Goal: Task Accomplishment & Management: Manage account settings

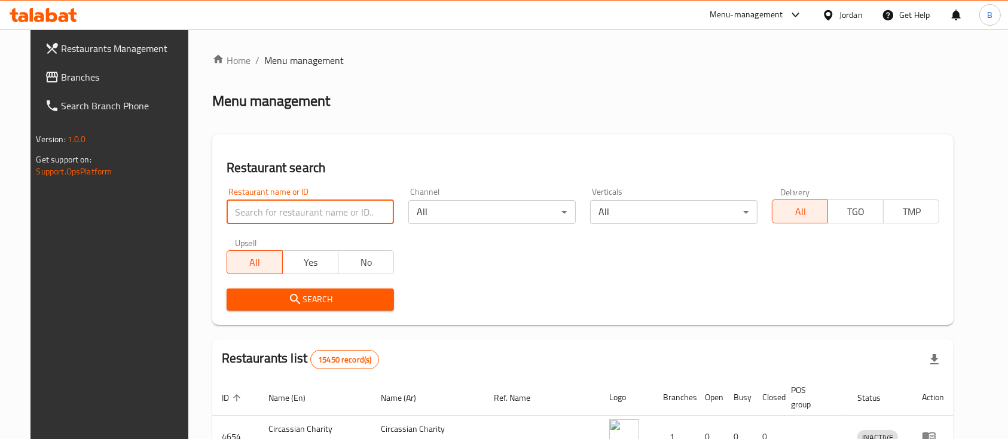
click at [280, 213] on input "search" at bounding box center [310, 212] width 167 height 24
type input "ء"
type input "ئ"
type input "zaika"
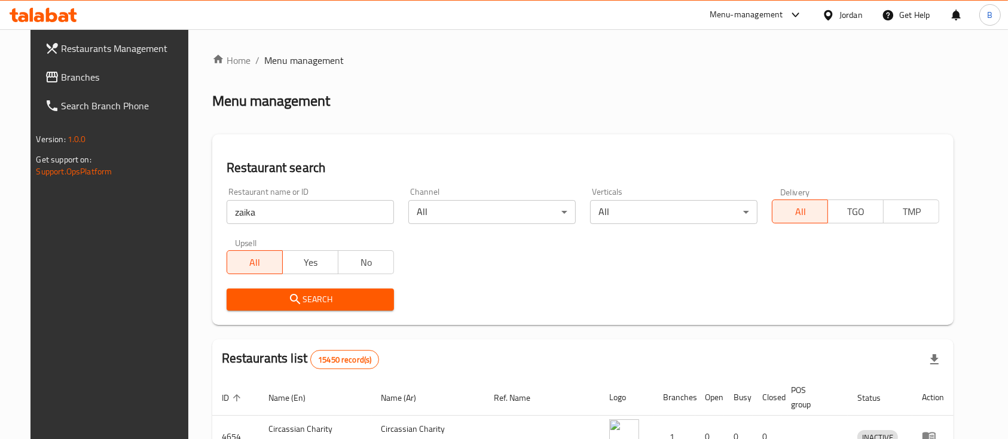
click at [291, 312] on div "Search" at bounding box center [310, 300] width 182 height 36
click at [353, 302] on span "Search" at bounding box center [310, 299] width 148 height 15
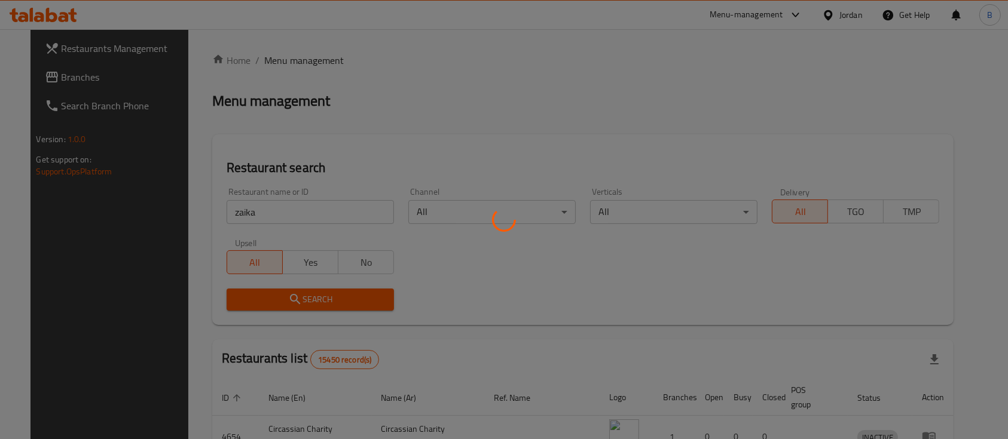
scroll to position [70, 0]
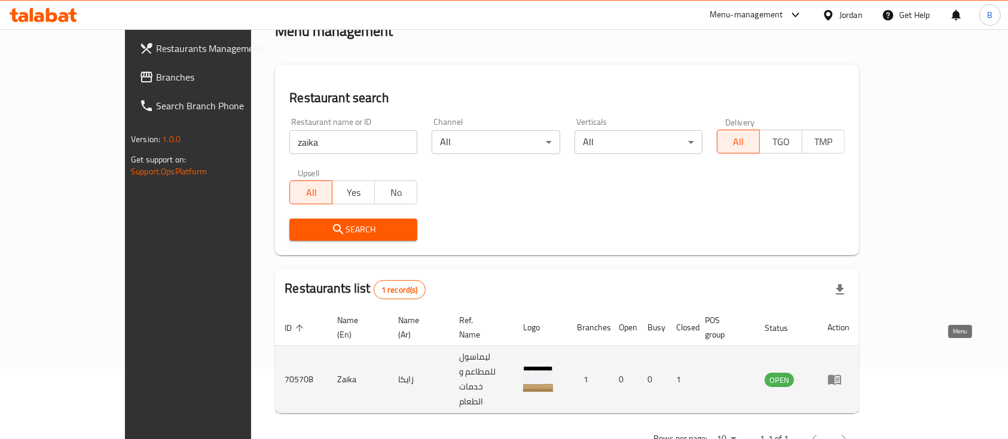
click at [842, 372] on icon "enhanced table" at bounding box center [834, 379] width 14 height 14
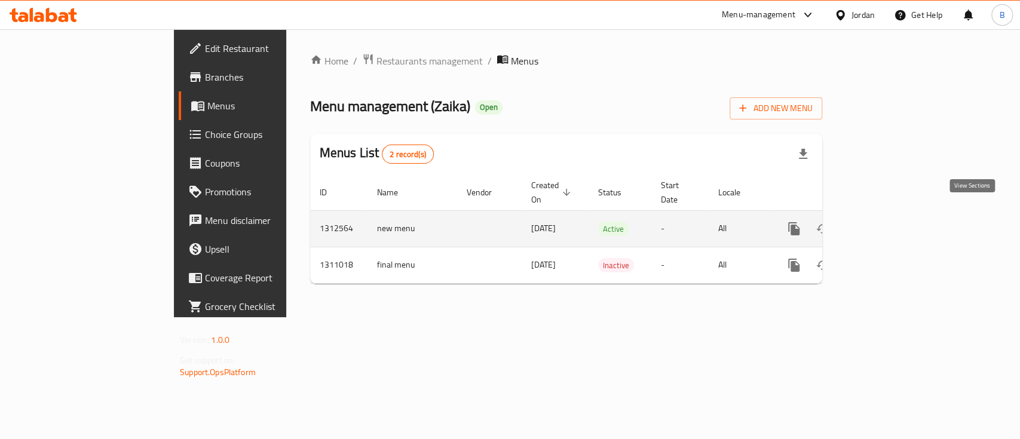
click at [895, 225] on link "enhanced table" at bounding box center [880, 229] width 29 height 29
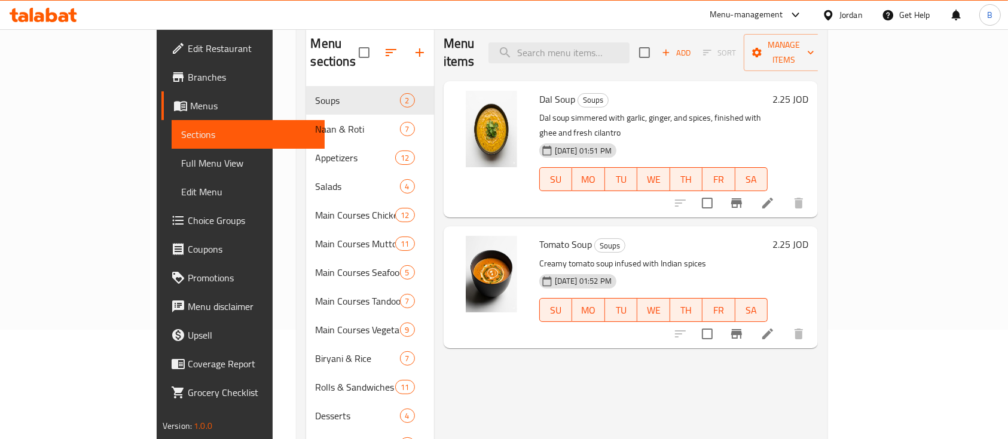
scroll to position [159, 0]
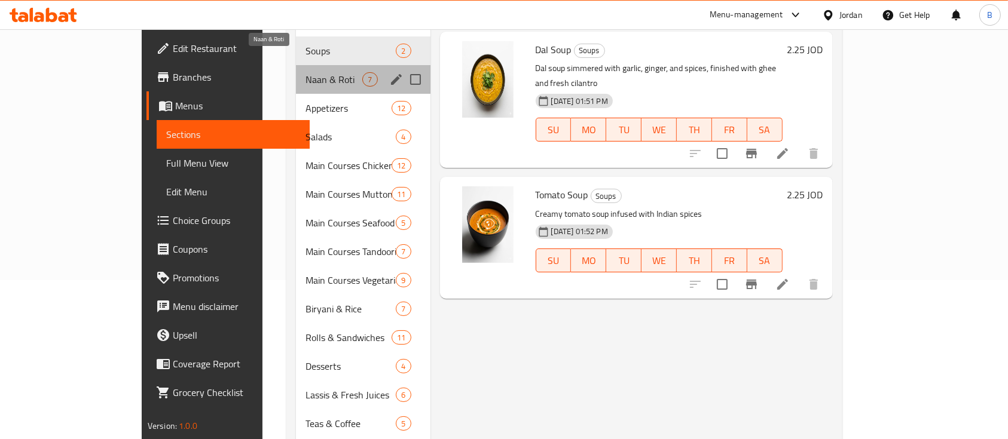
click at [305, 72] on span "Naan & Roti" at bounding box center [333, 79] width 57 height 14
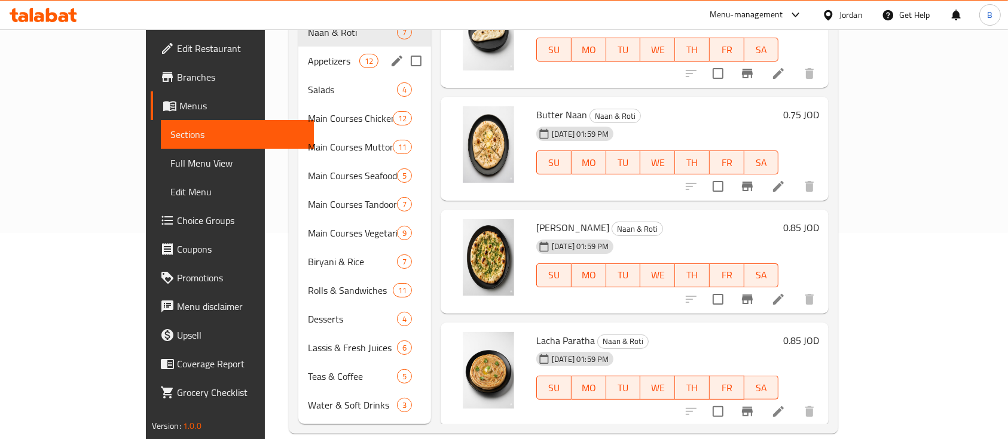
click at [298, 52] on div "Appetizers 12" at bounding box center [364, 61] width 133 height 29
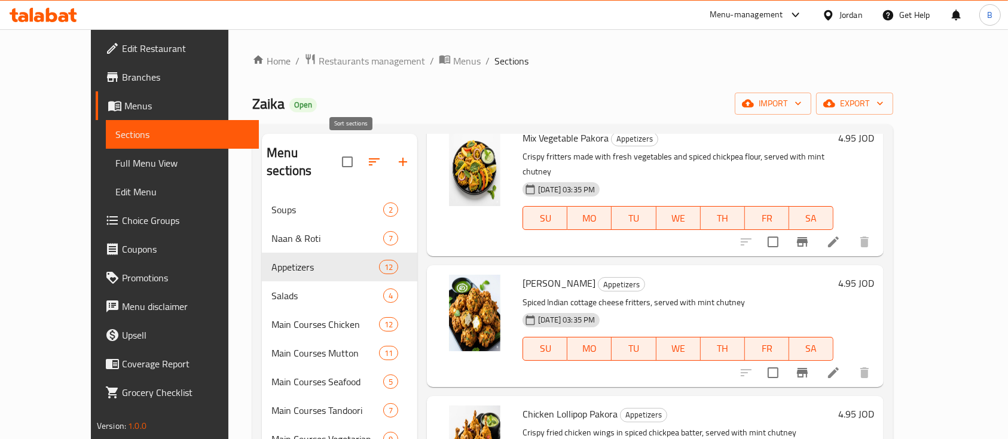
click at [367, 155] on icon "button" at bounding box center [374, 162] width 14 height 14
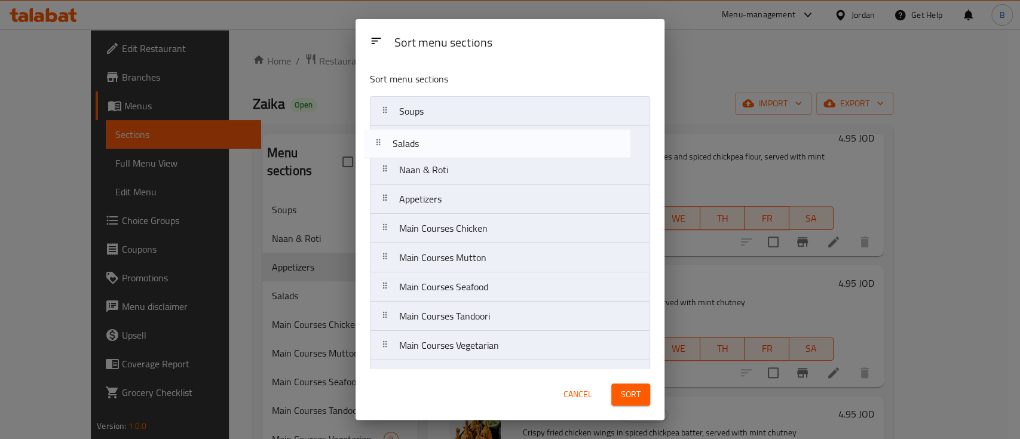
drag, startPoint x: 488, startPoint y: 199, endPoint x: 482, endPoint y: 136, distance: 63.7
click at [482, 136] on nav "Soups Naan & Roti Appetizers Salads Main Courses Chicken Main Courses Mutton Ma…" at bounding box center [510, 316] width 280 height 441
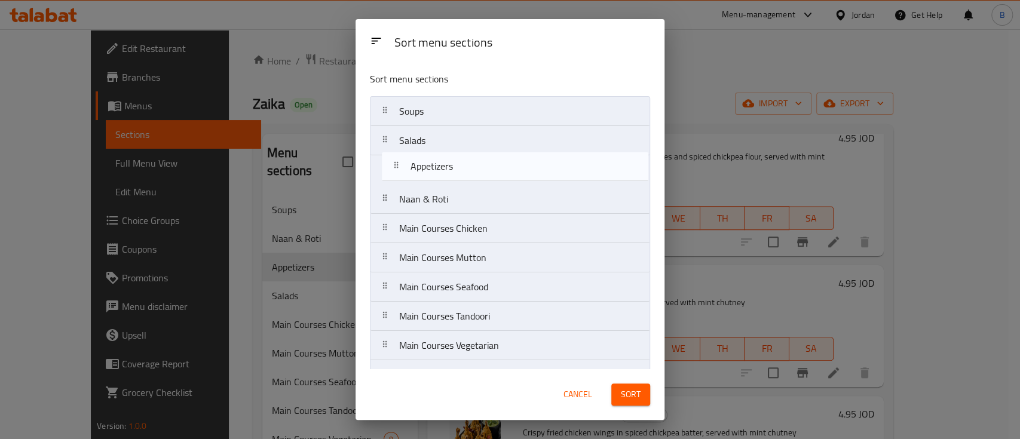
drag, startPoint x: 482, startPoint y: 209, endPoint x: 495, endPoint y: 173, distance: 38.8
click at [495, 173] on nav "Soups Salads Naan & Roti Appetizers Main Courses Chicken Main Courses Mutton Ma…" at bounding box center [510, 316] width 280 height 441
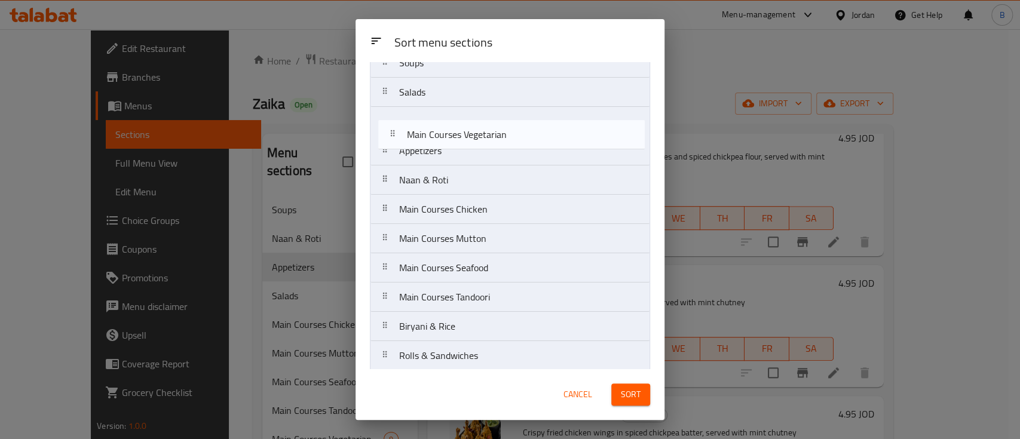
scroll to position [46, 0]
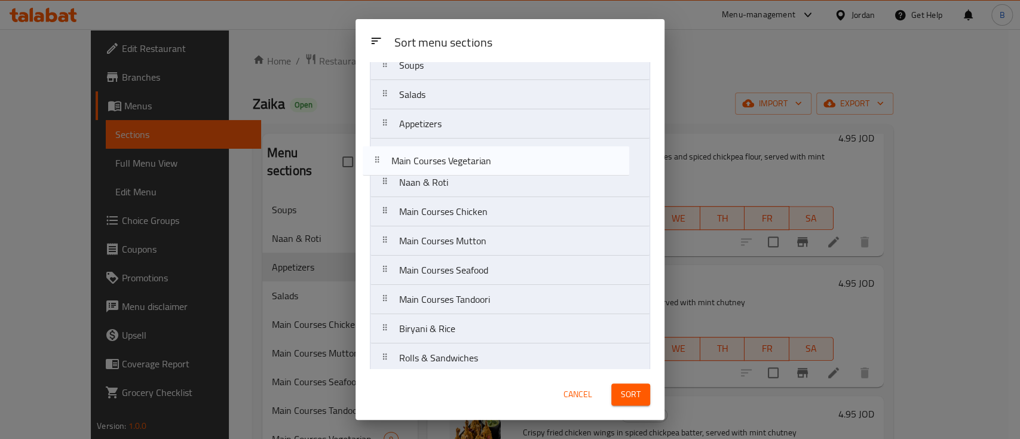
drag, startPoint x: 543, startPoint y: 261, endPoint x: 534, endPoint y: 160, distance: 100.8
click at [534, 160] on nav "Soups Salads Appetizers Naan & Roti Main Courses Chicken Main Courses Mutton Ma…" at bounding box center [510, 270] width 280 height 441
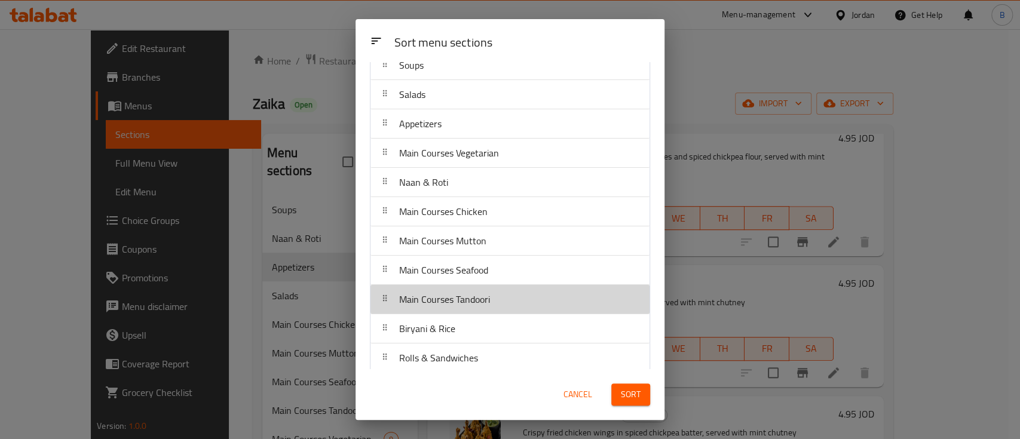
scroll to position [47, 0]
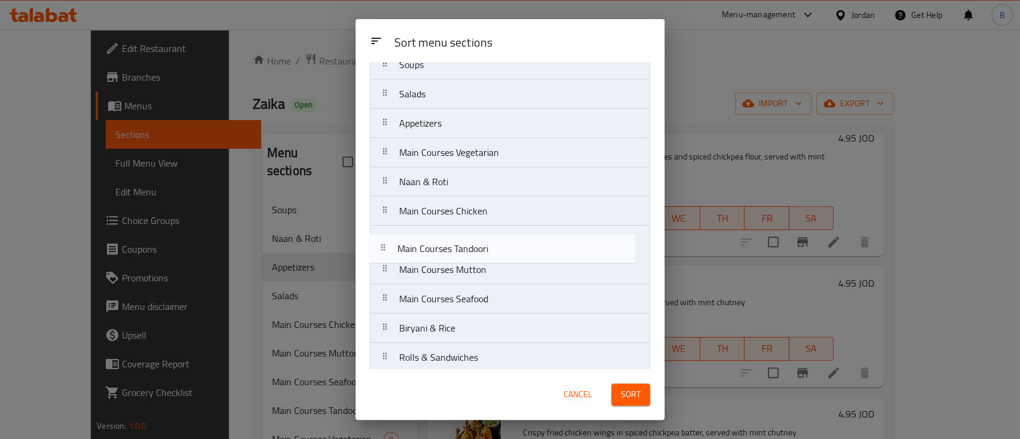
drag, startPoint x: 555, startPoint y: 299, endPoint x: 556, endPoint y: 240, distance: 59.2
click at [556, 240] on nav "Soups Salads Appetizers Main Courses Vegetarian Naan & Roti Main Courses Chicke…" at bounding box center [510, 270] width 280 height 441
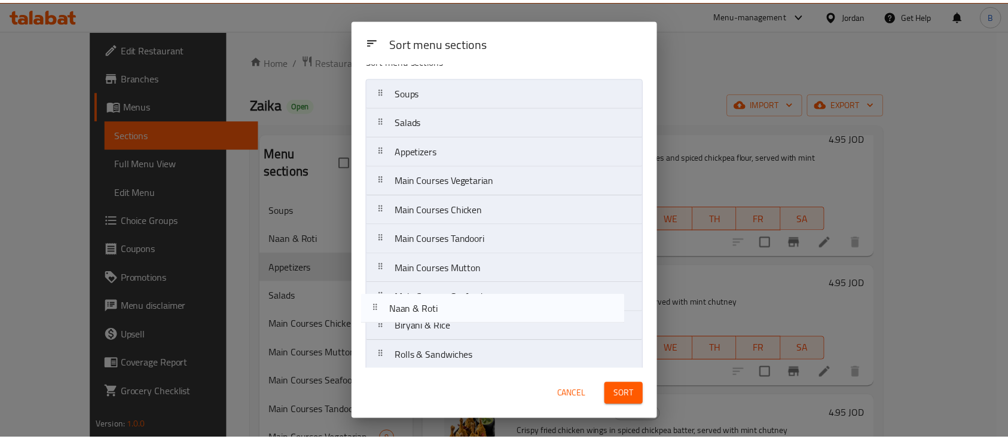
scroll to position [171, 0]
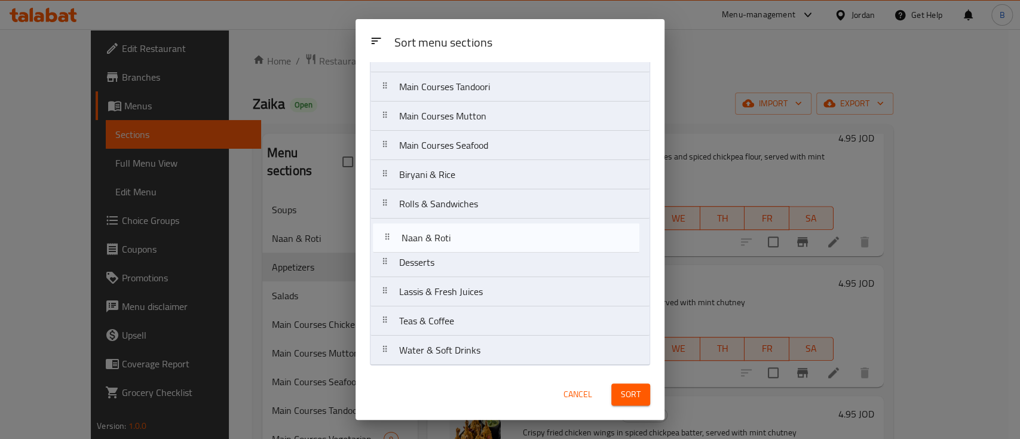
drag, startPoint x: 565, startPoint y: 224, endPoint x: 568, endPoint y: 237, distance: 14.0
click at [568, 237] on nav "Soups Salads Appetizers Main Courses Vegetarian Naan & Roti Main Courses Chicke…" at bounding box center [510, 145] width 280 height 441
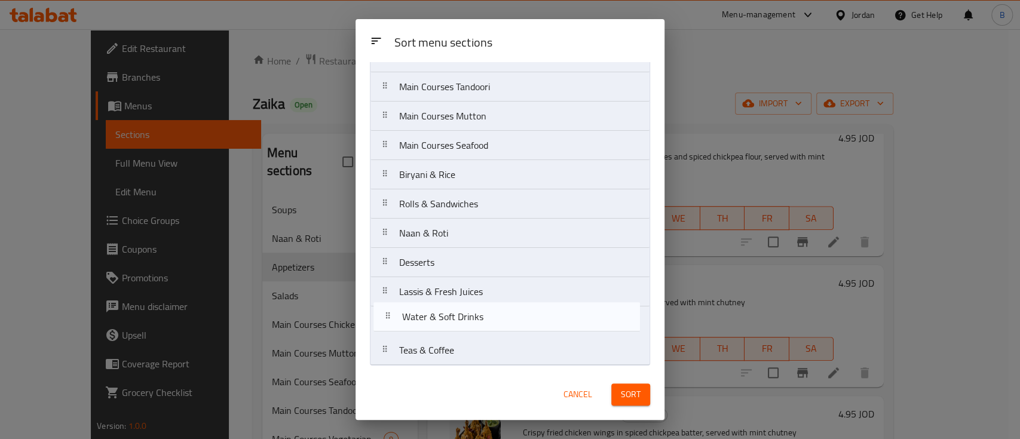
drag, startPoint x: 567, startPoint y: 355, endPoint x: 570, endPoint y: 320, distance: 35.4
click at [570, 320] on nav "Soups Salads Appetizers Main Courses Vegetarian Main Courses Chicken Main Cours…" at bounding box center [510, 145] width 280 height 441
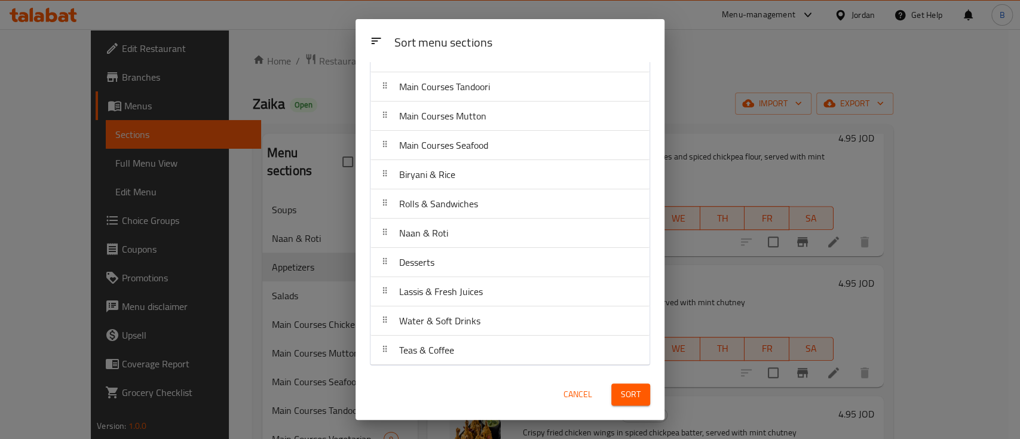
click at [637, 391] on span "Sort" at bounding box center [631, 394] width 20 height 15
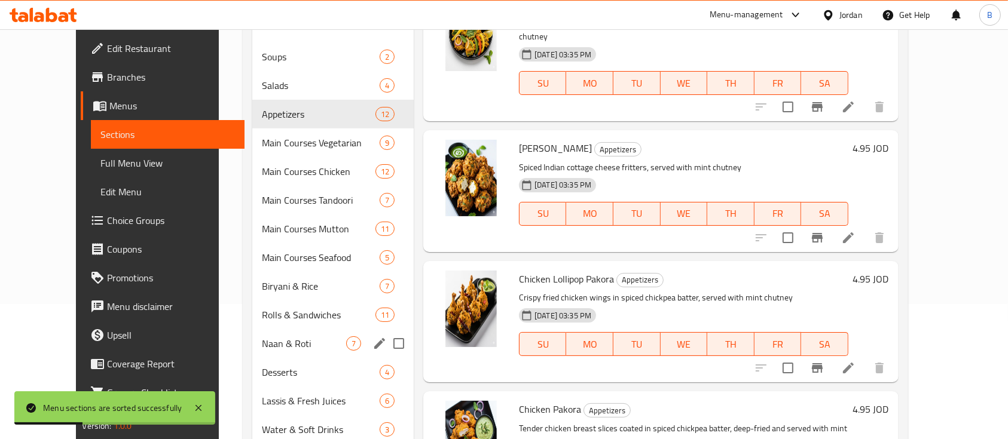
scroll to position [206, 0]
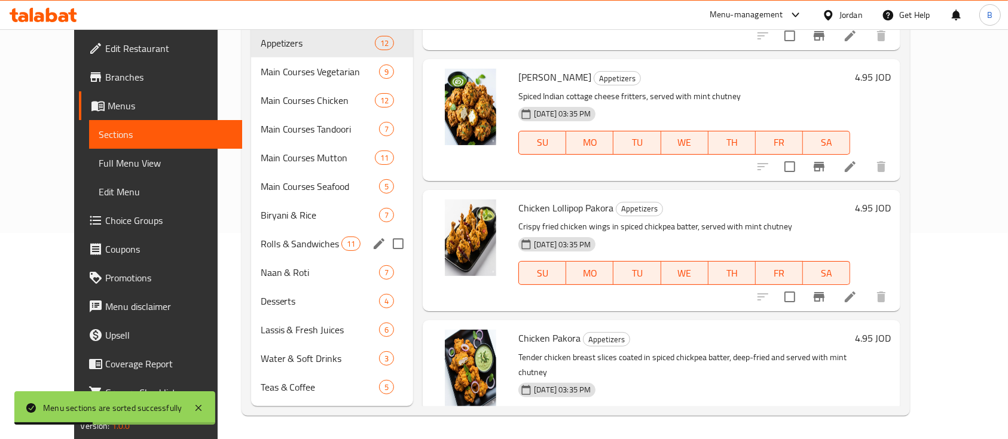
click at [302, 241] on span "Rolls & Sandwiches" at bounding box center [301, 244] width 81 height 14
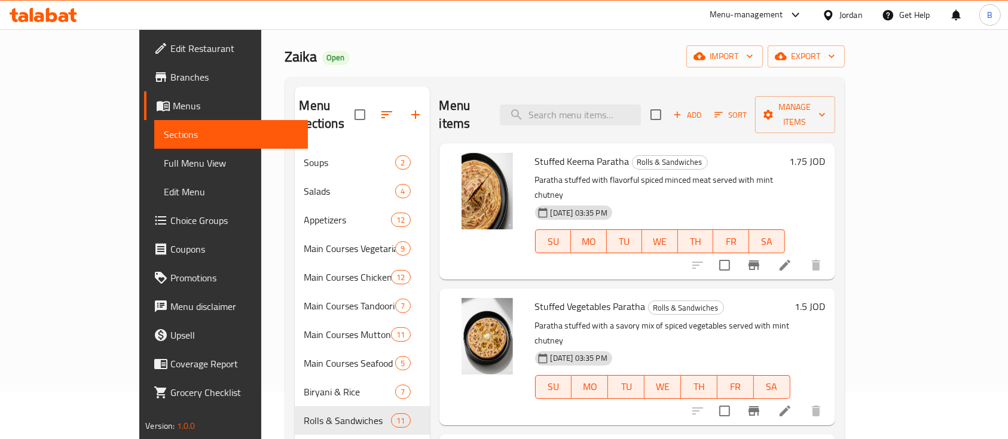
scroll to position [239, 0]
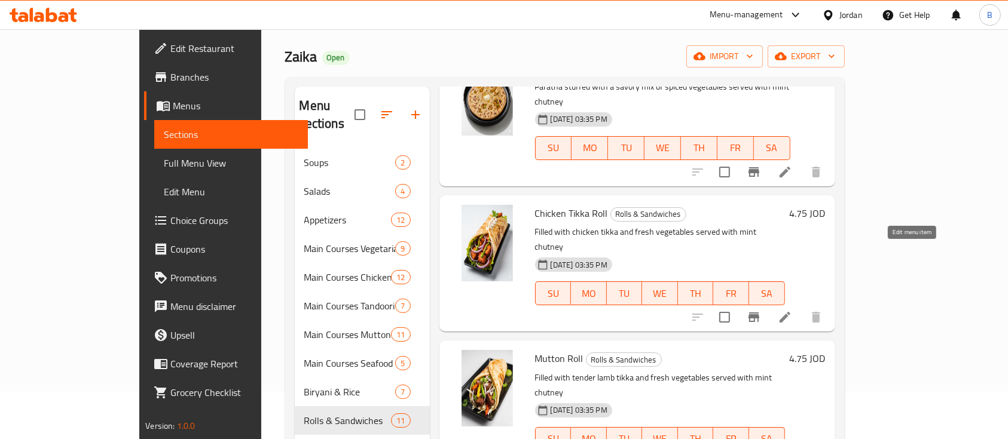
click at [792, 310] on icon at bounding box center [785, 317] width 14 height 14
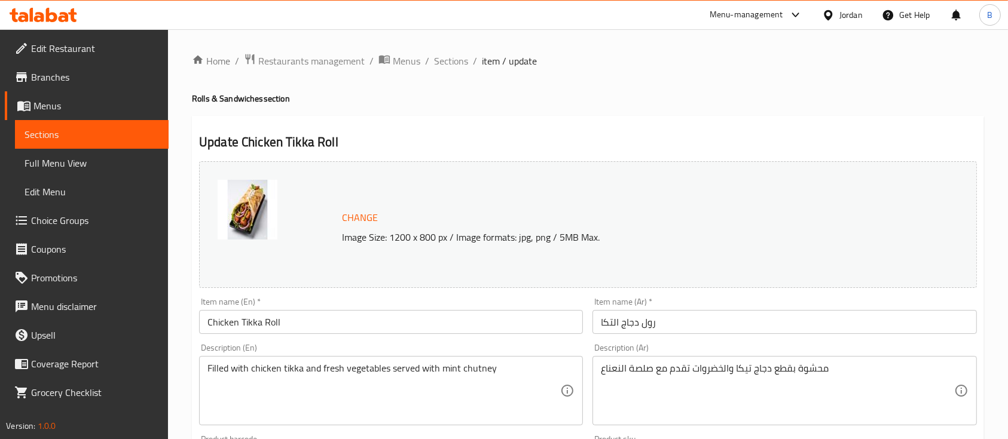
scroll to position [159, 0]
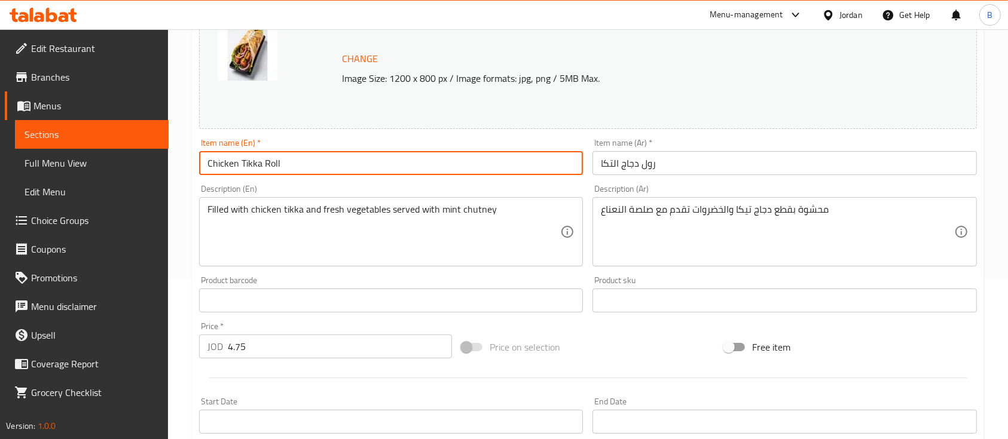
drag, startPoint x: 314, startPoint y: 171, endPoint x: 263, endPoint y: 171, distance: 50.8
click at [263, 171] on input "Chicken Tikka Roll" at bounding box center [391, 163] width 384 height 24
type input "Chicken Tikka Chapati"
drag, startPoint x: 305, startPoint y: 160, endPoint x: 264, endPoint y: 165, distance: 40.9
click at [264, 165] on input "Chicken Tikka Chapati" at bounding box center [391, 163] width 384 height 24
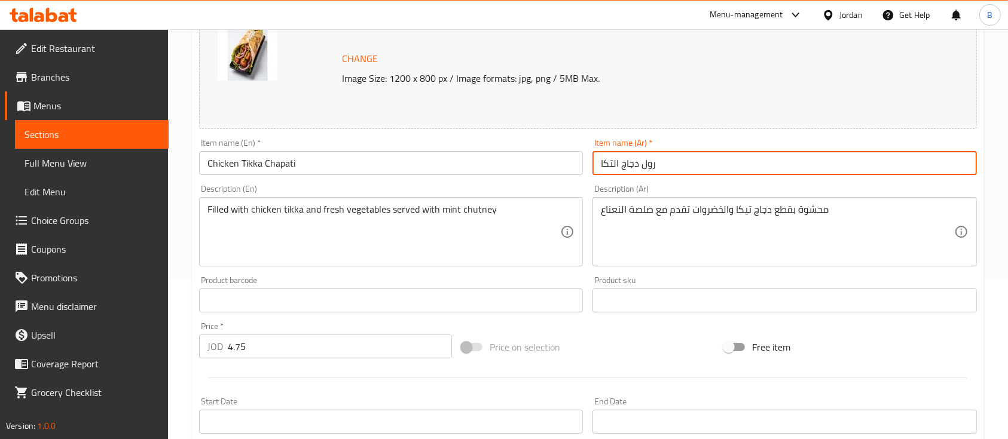
click at [649, 163] on input "رول دجاج التكا" at bounding box center [784, 163] width 384 height 24
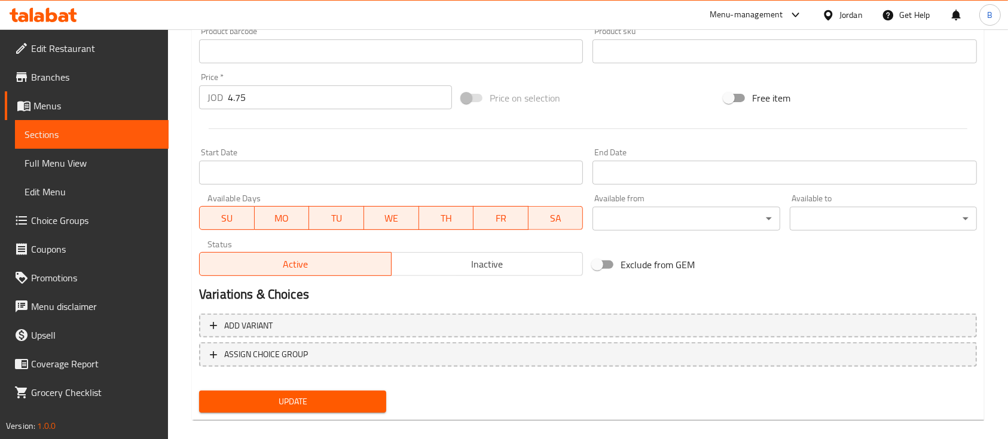
scroll to position [422, 0]
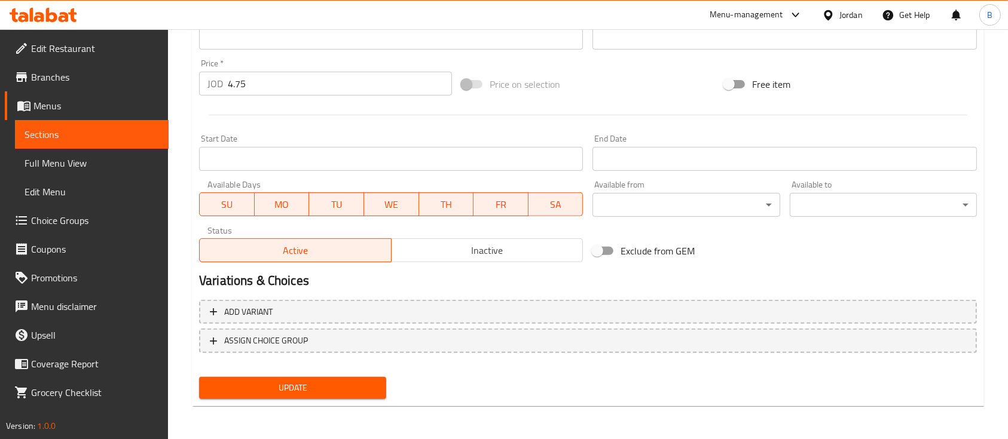
type input "تشباتي دجاج التكا"
click at [363, 384] on span "Update" at bounding box center [293, 388] width 168 height 15
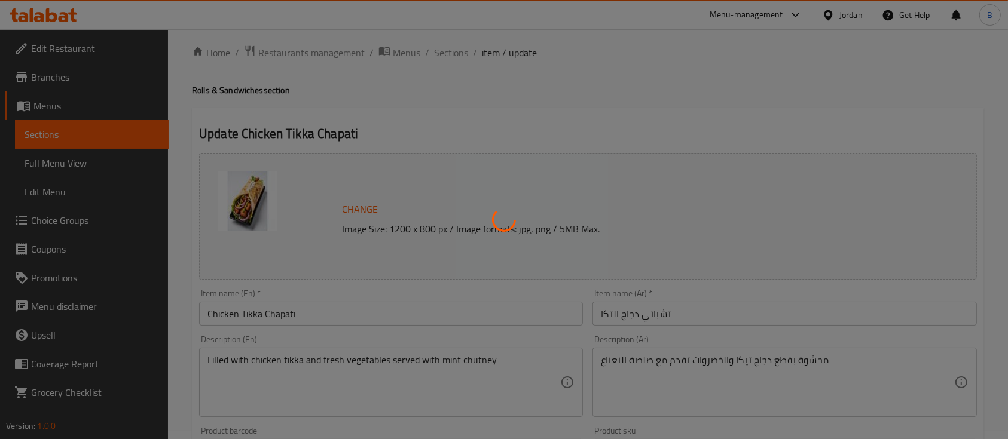
scroll to position [0, 0]
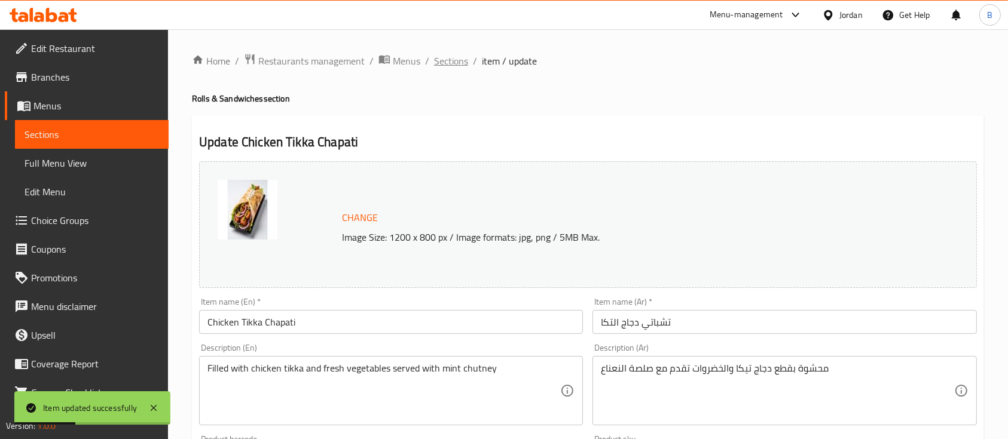
click at [463, 65] on span "Sections" at bounding box center [451, 61] width 34 height 14
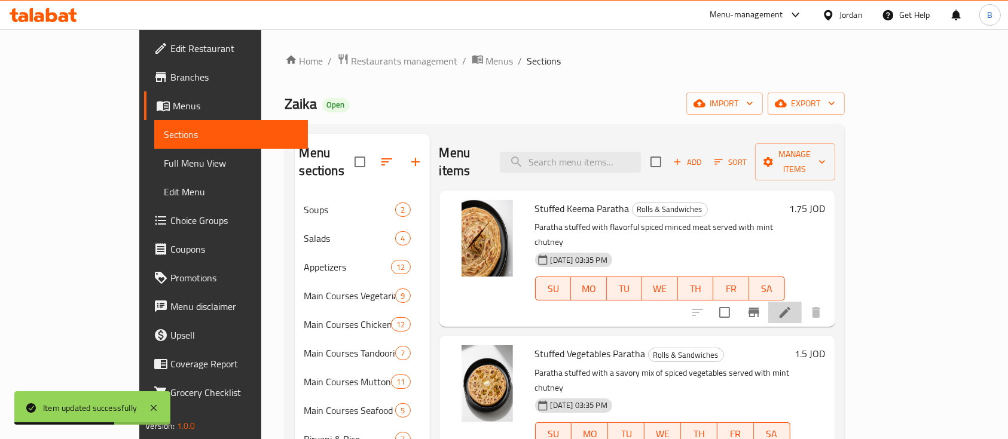
click at [802, 302] on li at bounding box center [784, 313] width 33 height 22
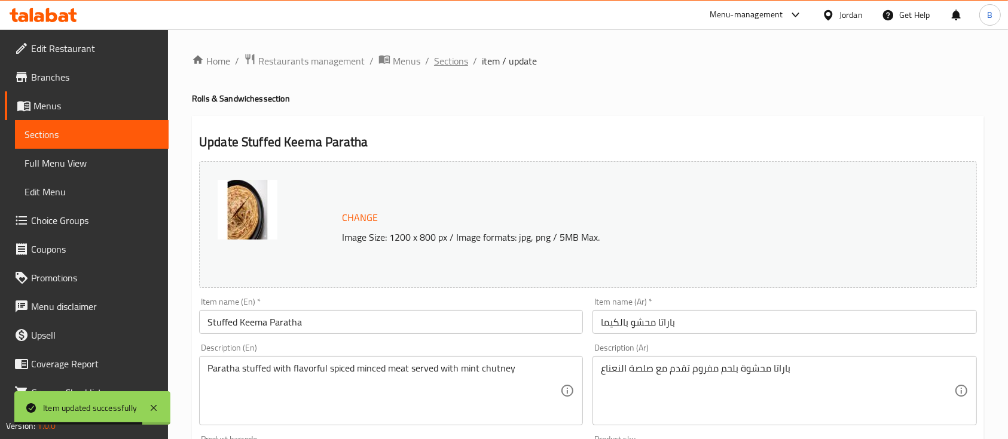
click at [460, 62] on span "Sections" at bounding box center [451, 61] width 34 height 14
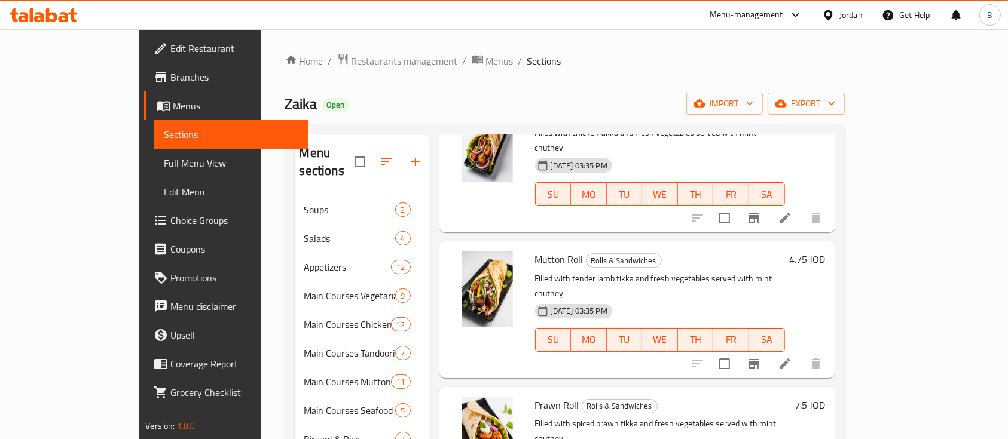
scroll to position [398, 0]
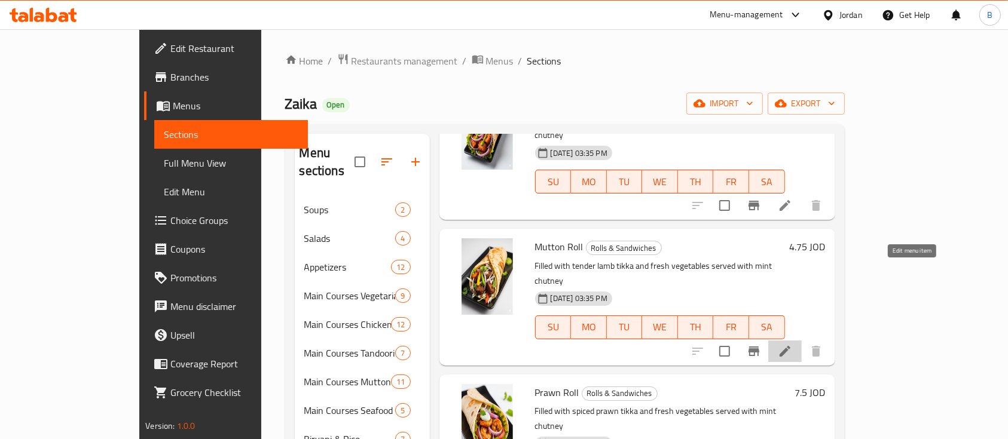
click at [790, 346] on icon at bounding box center [784, 351] width 11 height 11
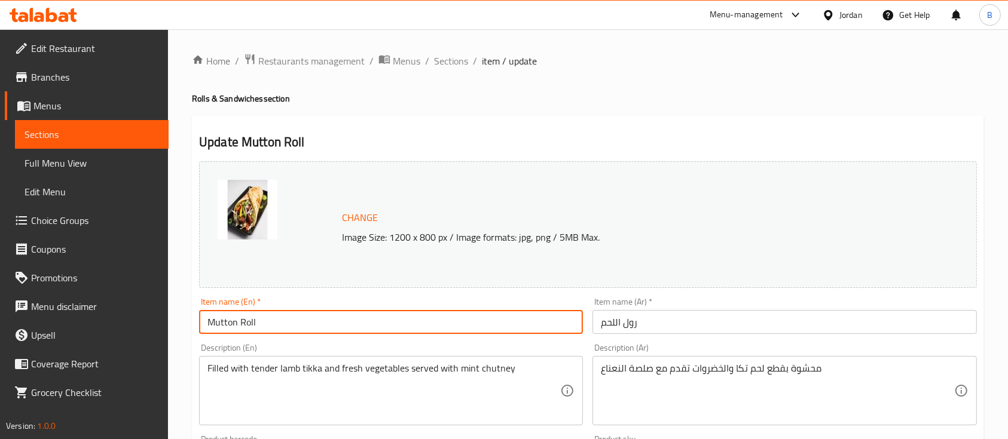
drag, startPoint x: 290, startPoint y: 323, endPoint x: 240, endPoint y: 326, distance: 50.9
click at [240, 326] on input "Mutton Roll" at bounding box center [391, 322] width 384 height 24
paste input "Chapati"
type input "Mutton Chapati"
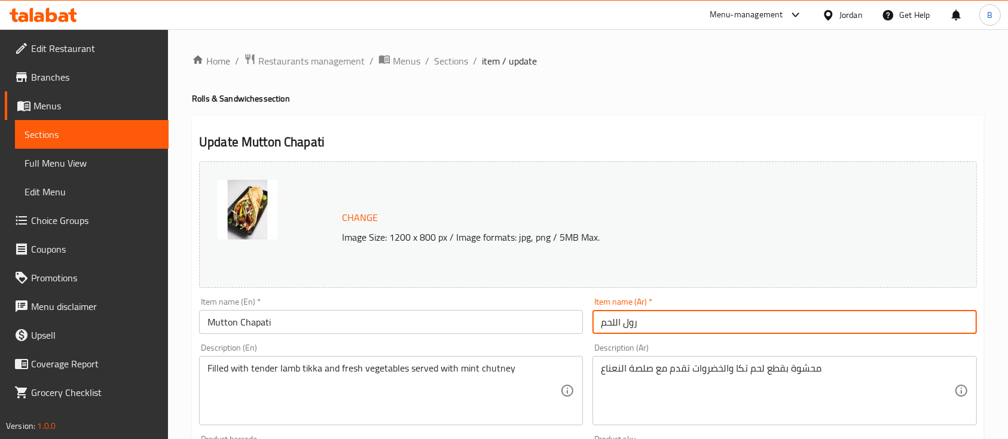
drag, startPoint x: 642, startPoint y: 323, endPoint x: 624, endPoint y: 325, distance: 18.0
click at [624, 325] on input "رول اللحم" at bounding box center [784, 322] width 384 height 24
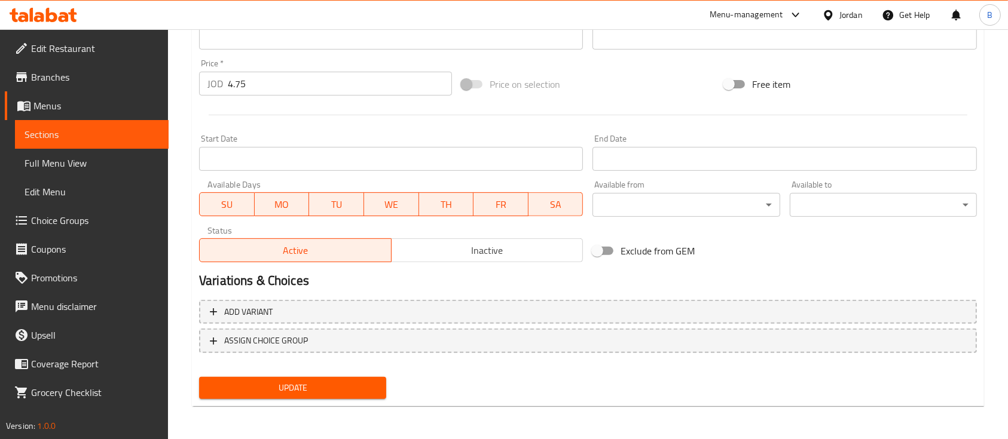
type input "تشباتي اللحم"
click at [344, 381] on span "Update" at bounding box center [293, 388] width 168 height 15
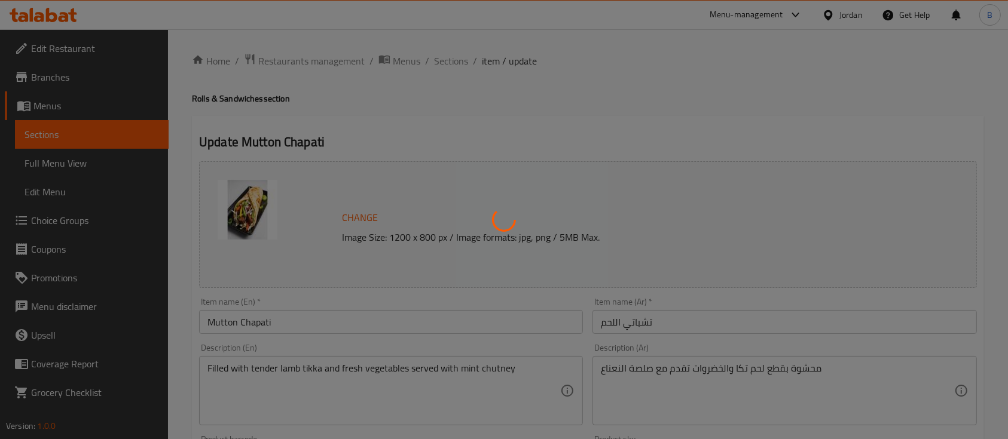
click at [455, 62] on div at bounding box center [504, 219] width 1008 height 439
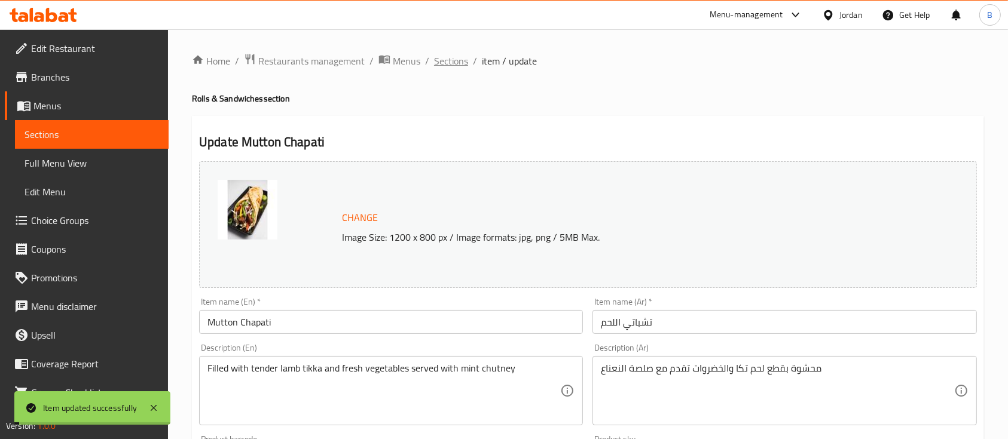
click at [455, 62] on span "Sections" at bounding box center [451, 61] width 34 height 14
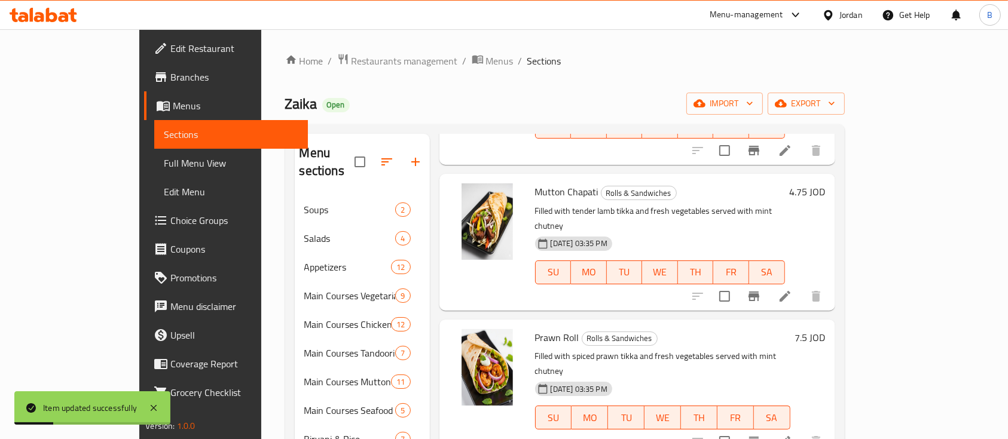
scroll to position [478, 0]
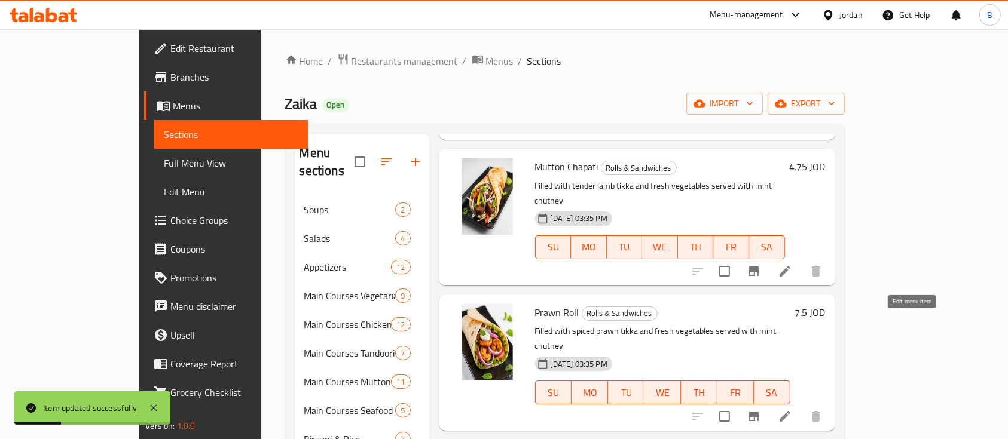
click at [792, 409] on icon at bounding box center [785, 416] width 14 height 14
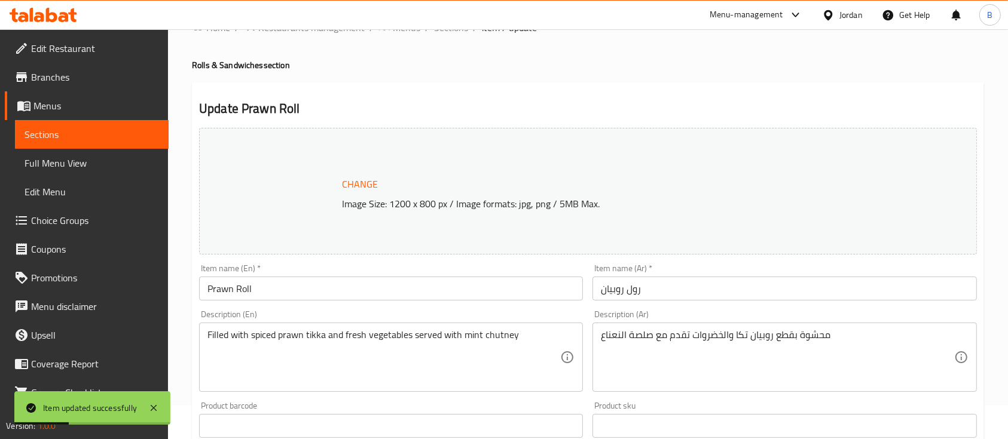
scroll to position [159, 0]
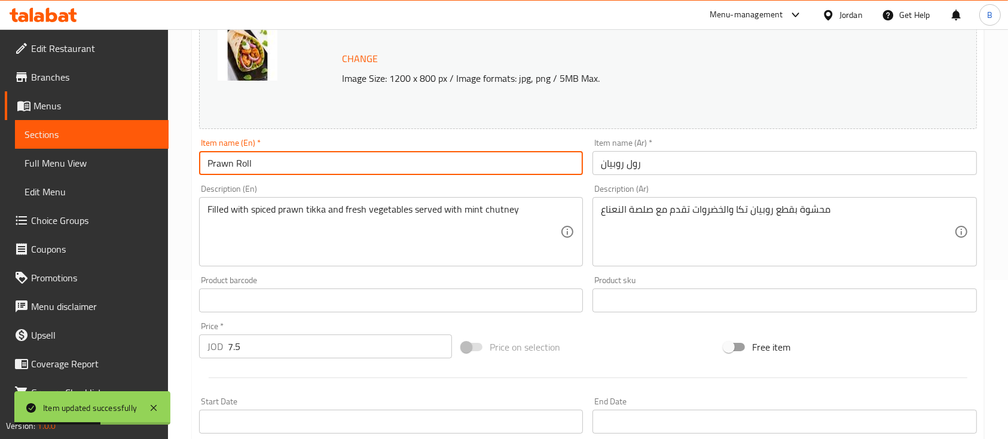
drag, startPoint x: 267, startPoint y: 169, endPoint x: 236, endPoint y: 173, distance: 30.9
click at [236, 173] on input "Prawn Roll" at bounding box center [391, 163] width 384 height 24
paste input "Chapati"
type input "Prawn Chapati"
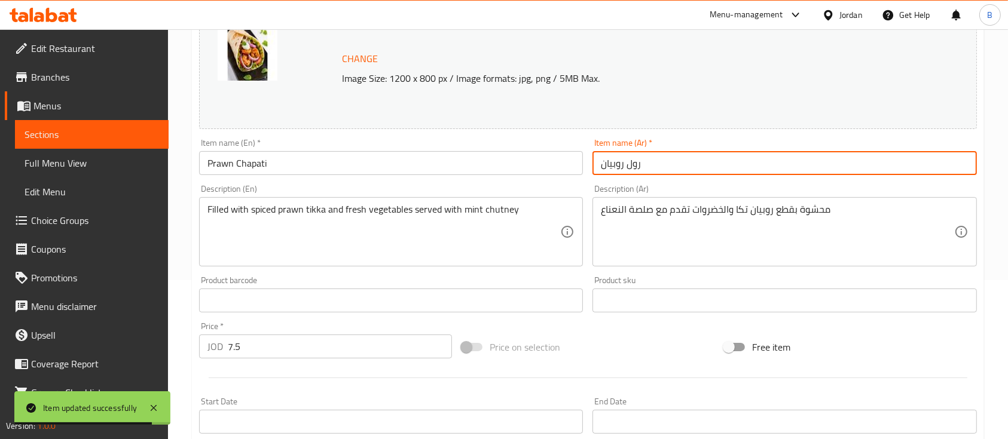
drag, startPoint x: 645, startPoint y: 165, endPoint x: 626, endPoint y: 166, distance: 19.1
click at [626, 166] on input "رول روبيان" at bounding box center [784, 163] width 384 height 24
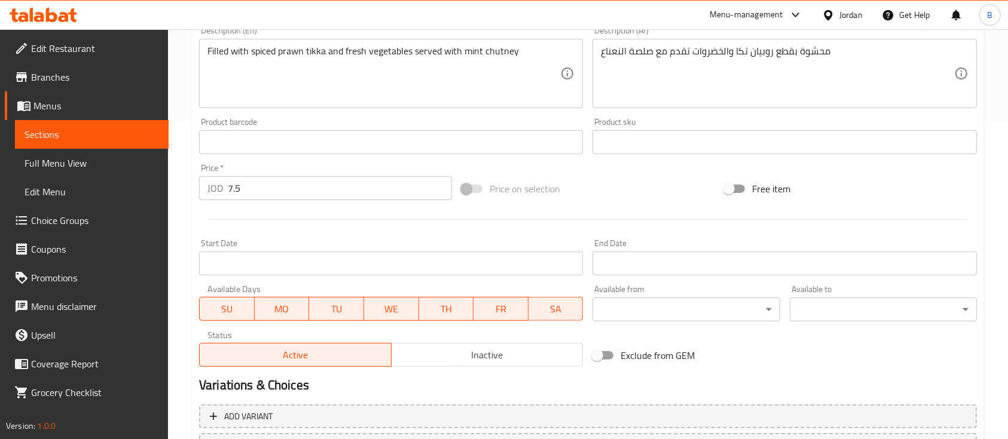
scroll to position [422, 0]
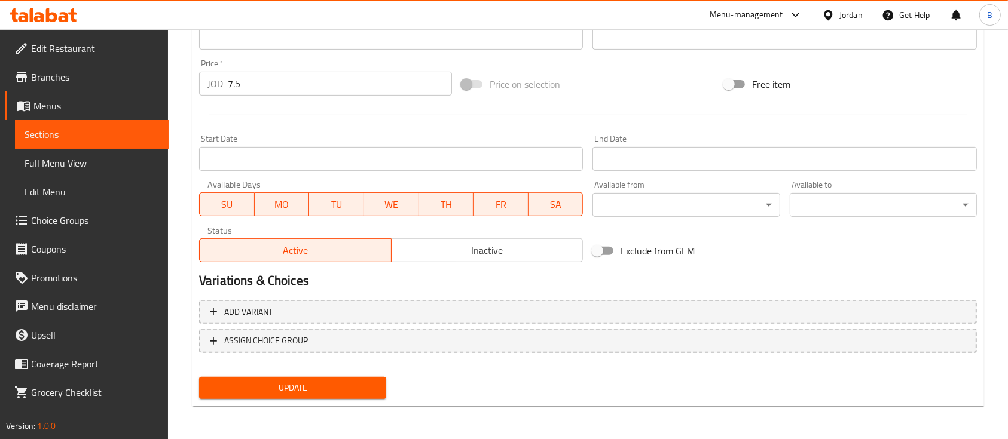
type input "تشباتي روبيان"
click at [346, 382] on span "Update" at bounding box center [293, 388] width 168 height 15
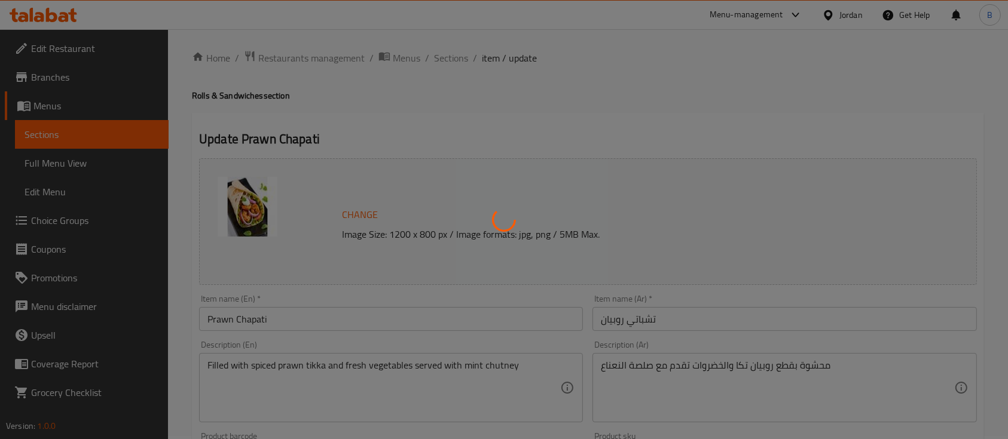
scroll to position [0, 0]
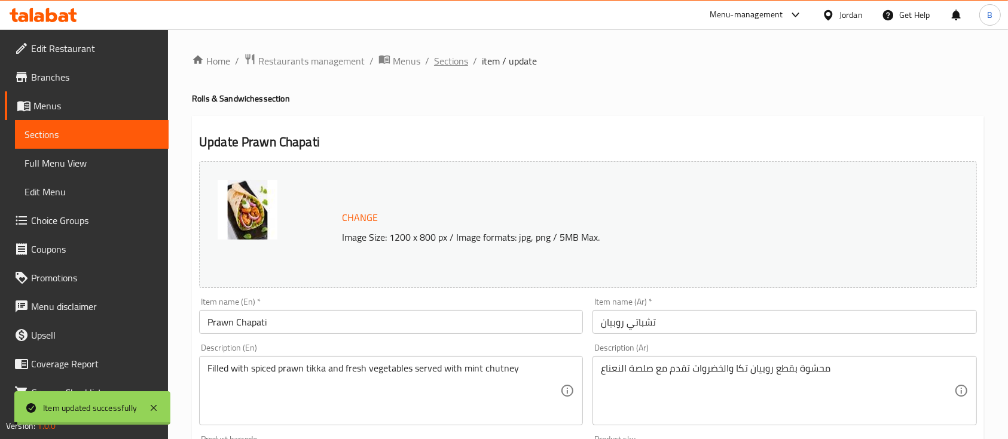
click at [441, 65] on span "Sections" at bounding box center [451, 61] width 34 height 14
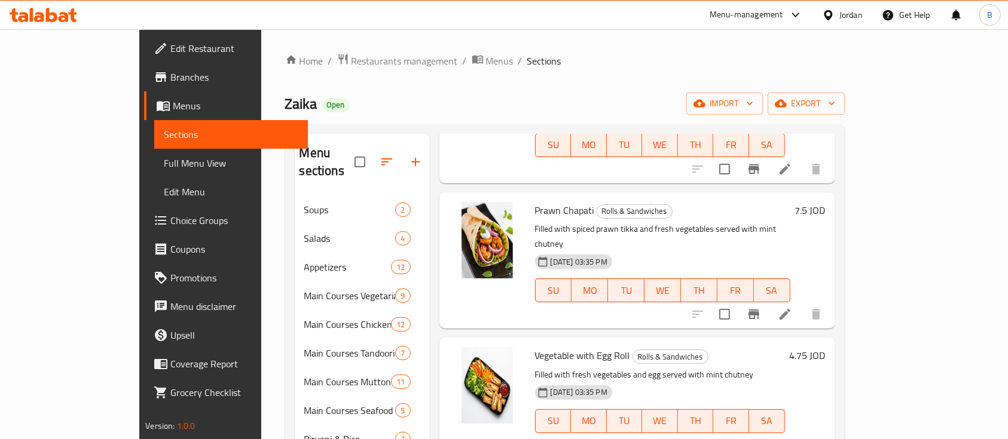
scroll to position [637, 0]
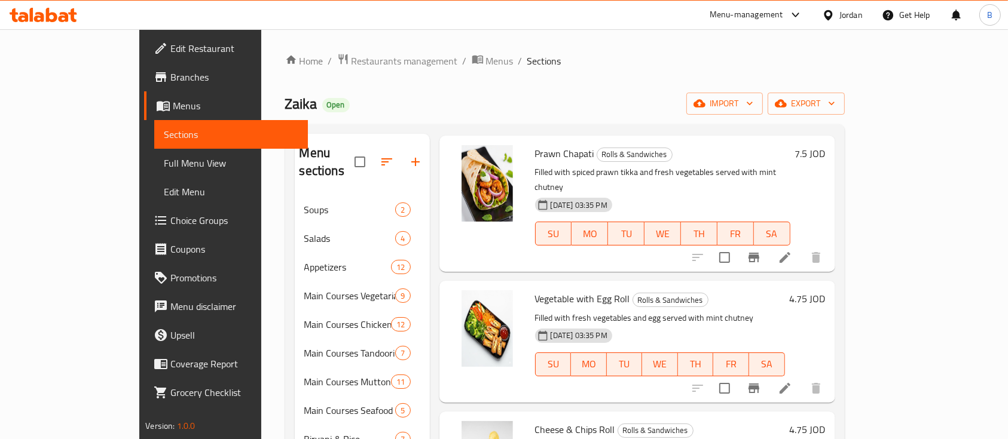
click at [792, 381] on icon at bounding box center [785, 388] width 14 height 14
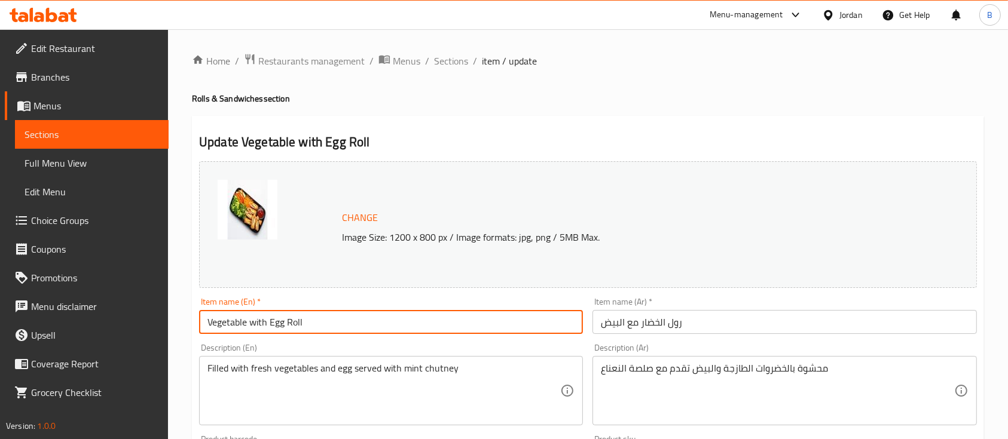
drag, startPoint x: 309, startPoint y: 317, endPoint x: 283, endPoint y: 328, distance: 28.2
click at [283, 328] on input "Vegetable with Egg Roll" at bounding box center [391, 322] width 384 height 24
paste input "Chapati"
drag, startPoint x: 283, startPoint y: 325, endPoint x: 297, endPoint y: 326, distance: 13.8
click at [283, 325] on input "Vegetable with EggChapati" at bounding box center [391, 322] width 384 height 24
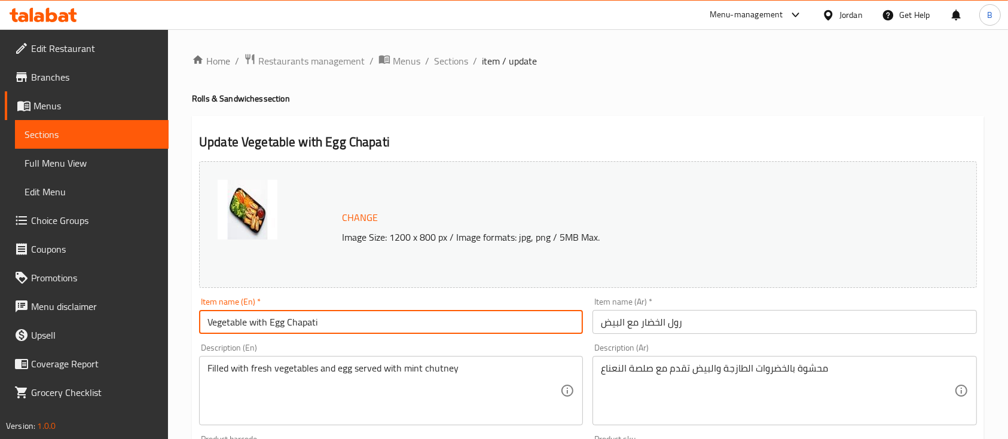
type input "Vegetable with Egg Chapati"
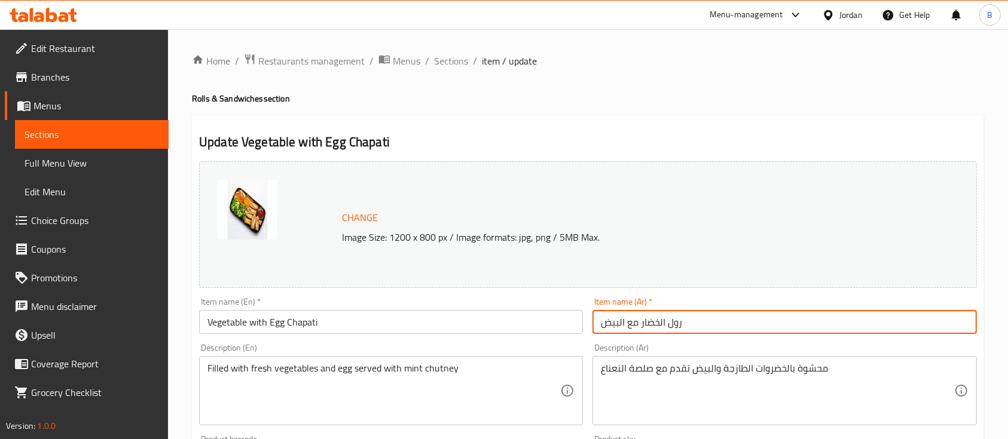
drag, startPoint x: 684, startPoint y: 320, endPoint x: 669, endPoint y: 323, distance: 15.4
click at [669, 323] on input "رول الخضار مع البيض" at bounding box center [784, 322] width 384 height 24
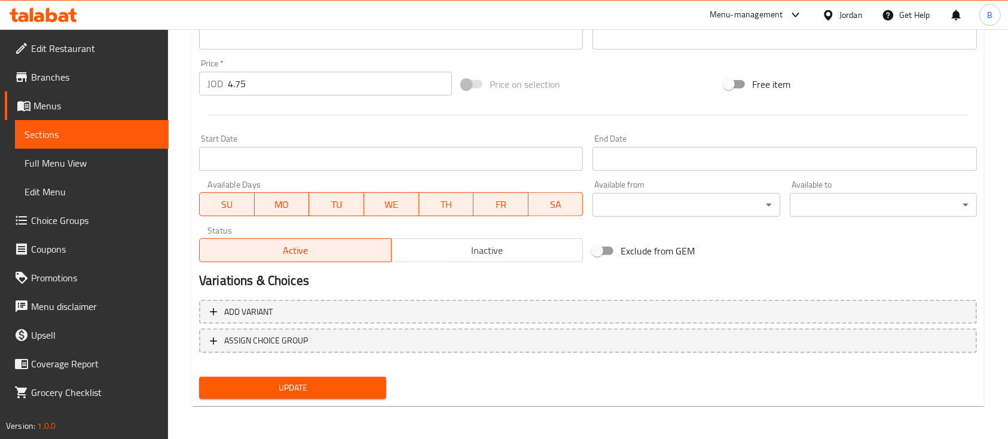
type input "تشباتي الخضار مع البيض"
click at [349, 381] on span "Update" at bounding box center [293, 388] width 168 height 15
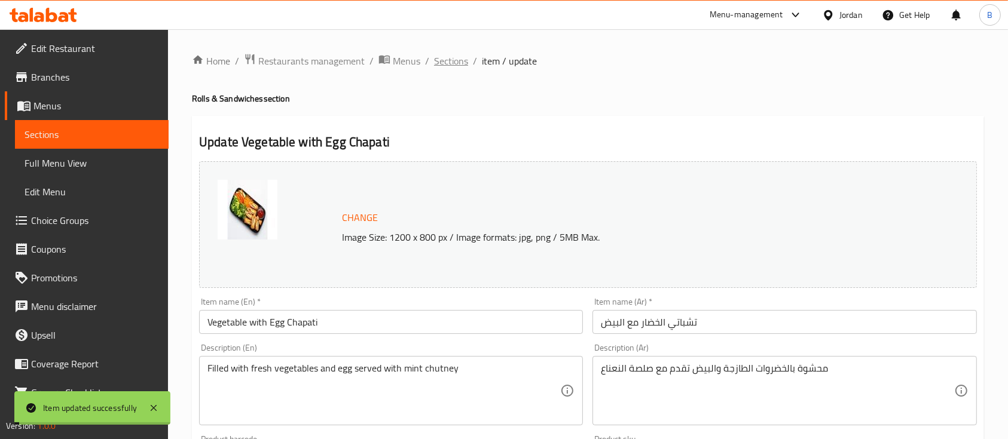
click at [460, 59] on span "Sections" at bounding box center [451, 61] width 34 height 14
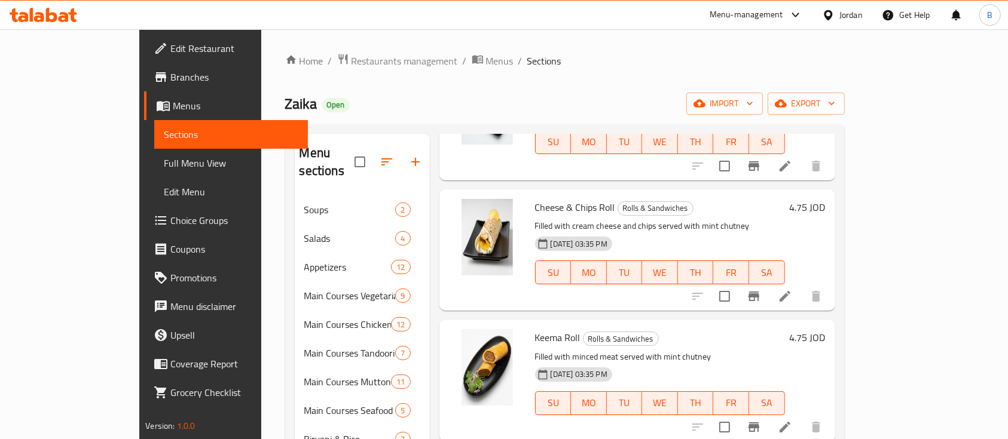
scroll to position [908, 0]
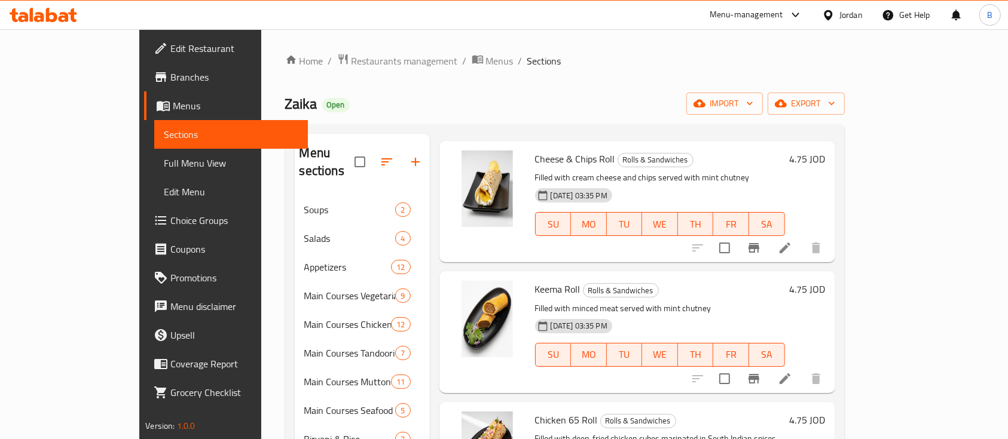
click at [802, 368] on li at bounding box center [784, 379] width 33 height 22
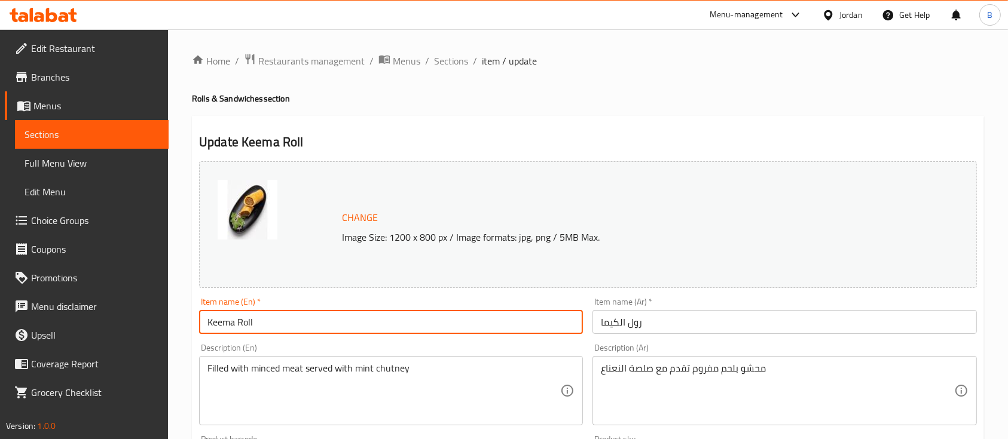
drag, startPoint x: 255, startPoint y: 328, endPoint x: 238, endPoint y: 328, distance: 16.7
click at [238, 328] on input "Keema Roll" at bounding box center [391, 322] width 384 height 24
paste input "Chapati"
type input "Keema Chapati"
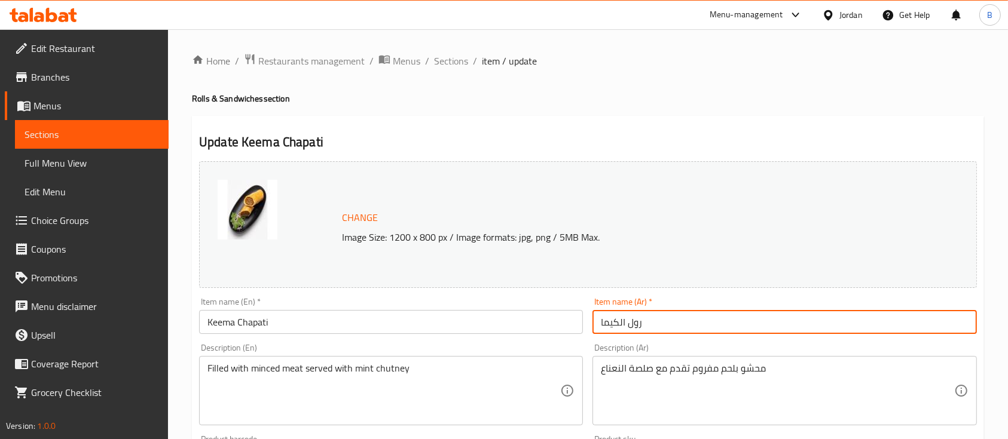
drag, startPoint x: 646, startPoint y: 331, endPoint x: 630, endPoint y: 331, distance: 15.6
click at [630, 331] on input "رول الكيما" at bounding box center [784, 322] width 384 height 24
type input "تشباتي الكيما"
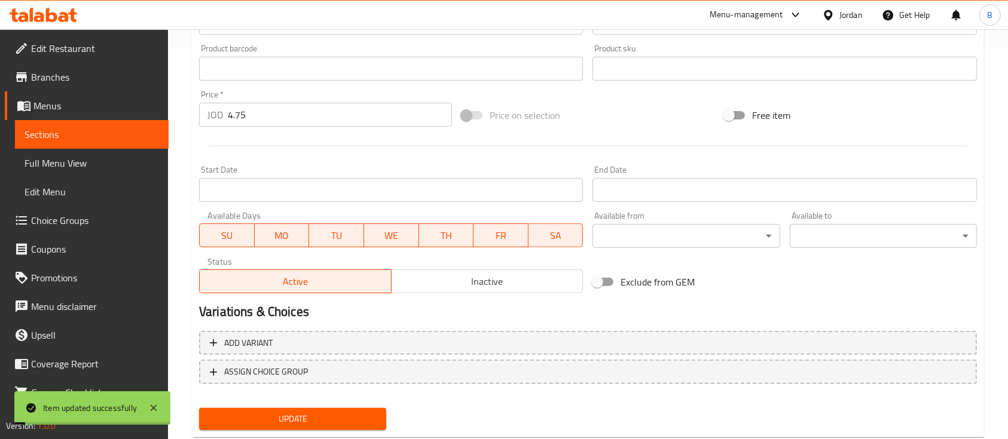
scroll to position [422, 0]
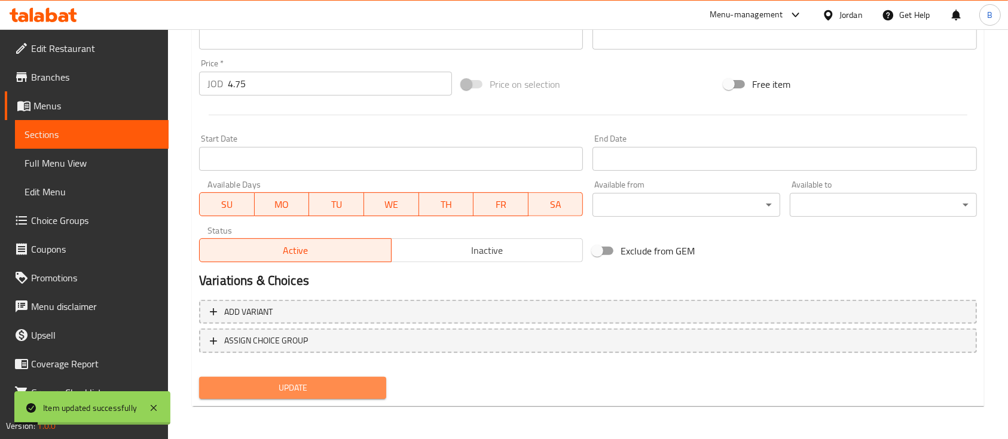
drag, startPoint x: 322, startPoint y: 386, endPoint x: 564, endPoint y: 320, distance: 250.8
click at [322, 386] on span "Update" at bounding box center [293, 388] width 168 height 15
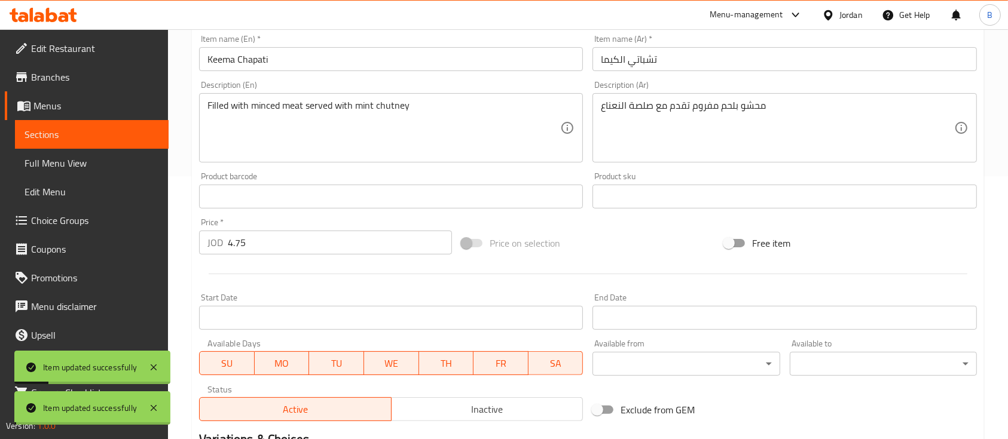
scroll to position [0, 0]
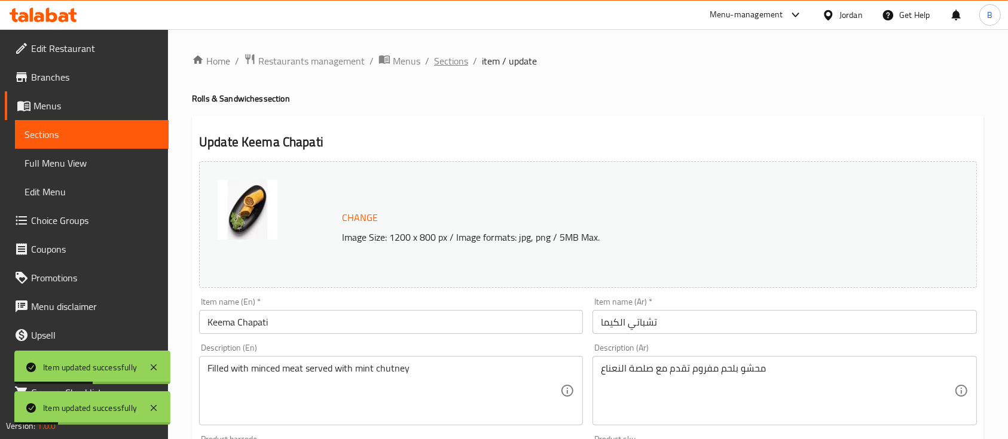
click at [441, 57] on span "Sections" at bounding box center [451, 61] width 34 height 14
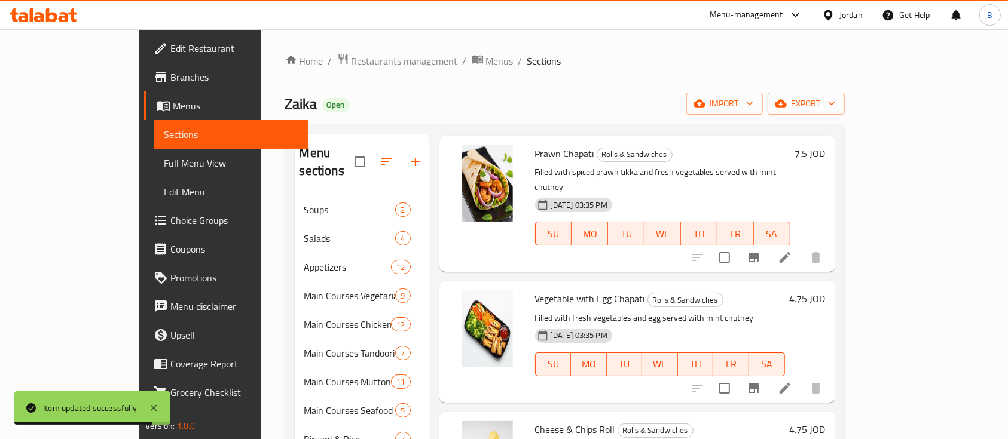
scroll to position [717, 0]
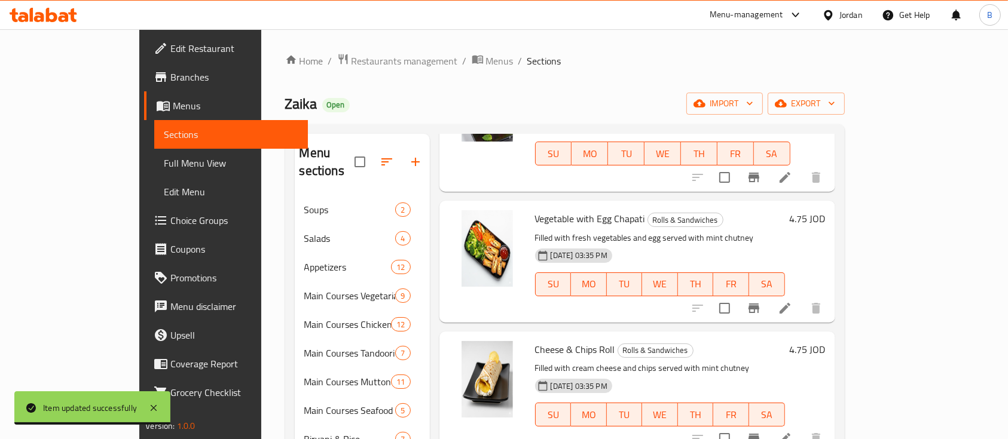
click at [790, 433] on icon at bounding box center [784, 438] width 11 height 11
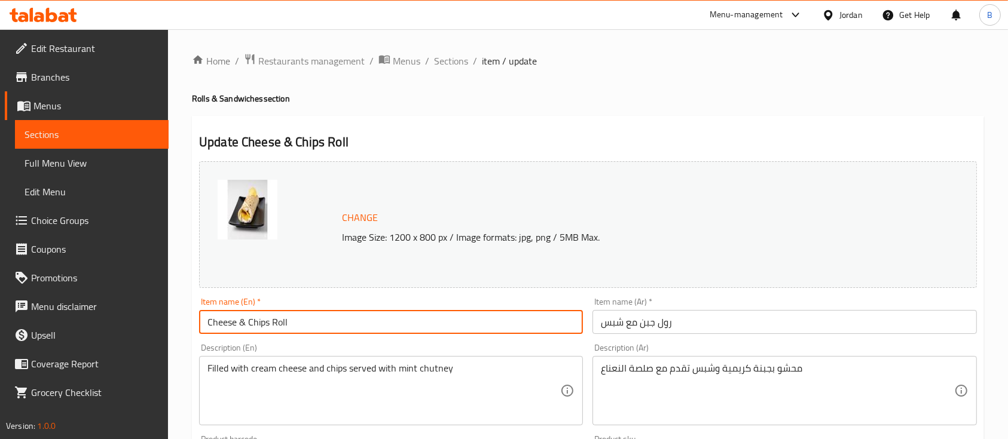
drag, startPoint x: 285, startPoint y: 316, endPoint x: 271, endPoint y: 319, distance: 14.5
click at [271, 319] on input "Cheese & Chips Roll" at bounding box center [391, 322] width 384 height 24
paste input "Chapati"
type input "Cheese & Chips Chapati"
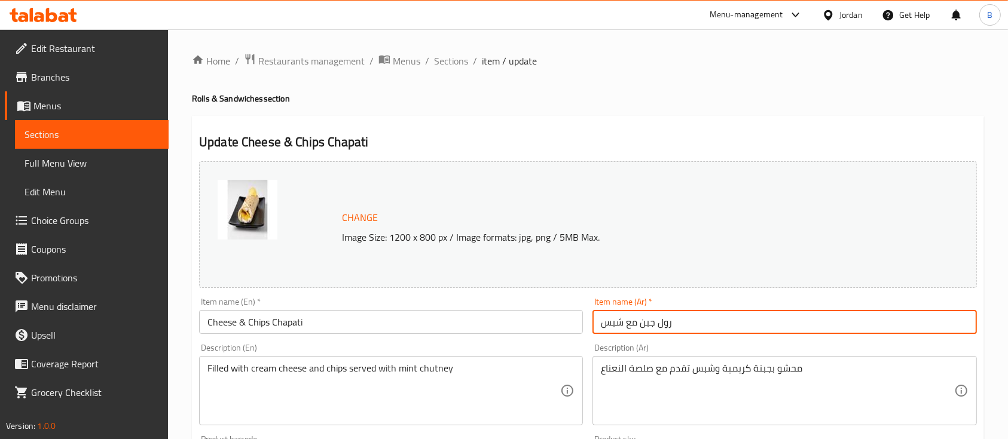
drag, startPoint x: 674, startPoint y: 323, endPoint x: 656, endPoint y: 327, distance: 17.8
click at [656, 327] on input "رول جبن مع شبس" at bounding box center [784, 322] width 384 height 24
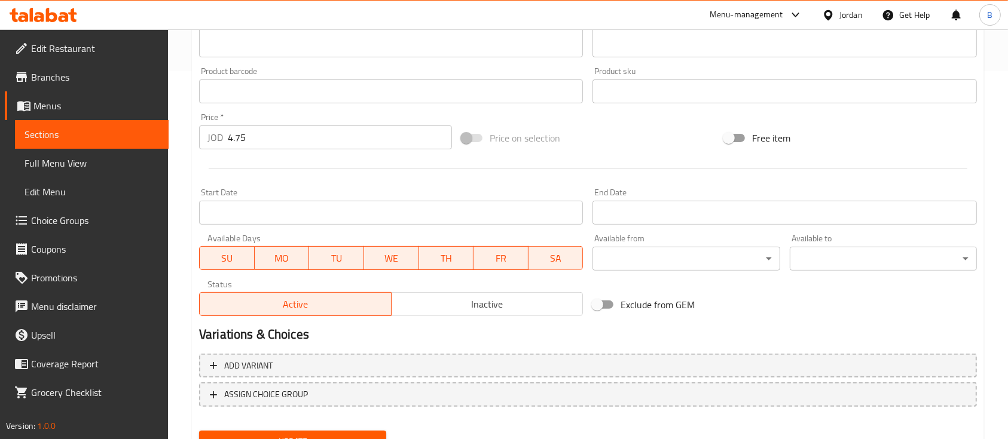
scroll to position [422, 0]
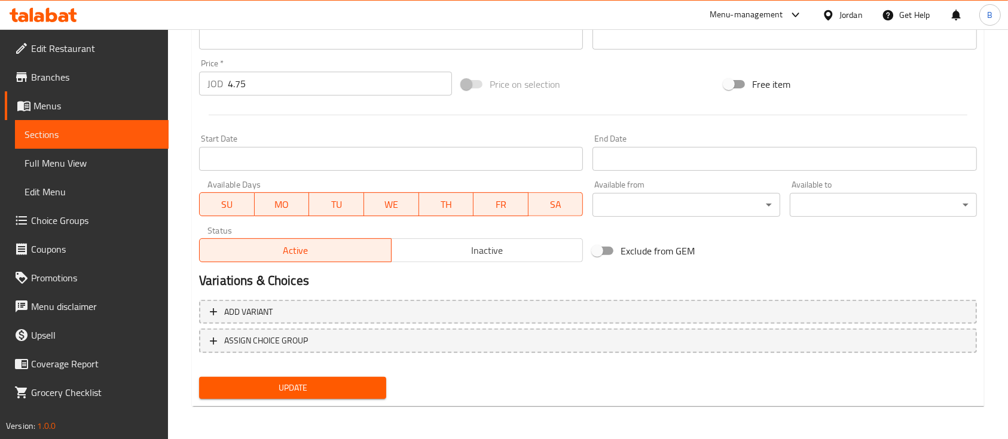
type input "تشباتي جبن مع شبس"
click at [377, 385] on button "Update" at bounding box center [292, 388] width 187 height 22
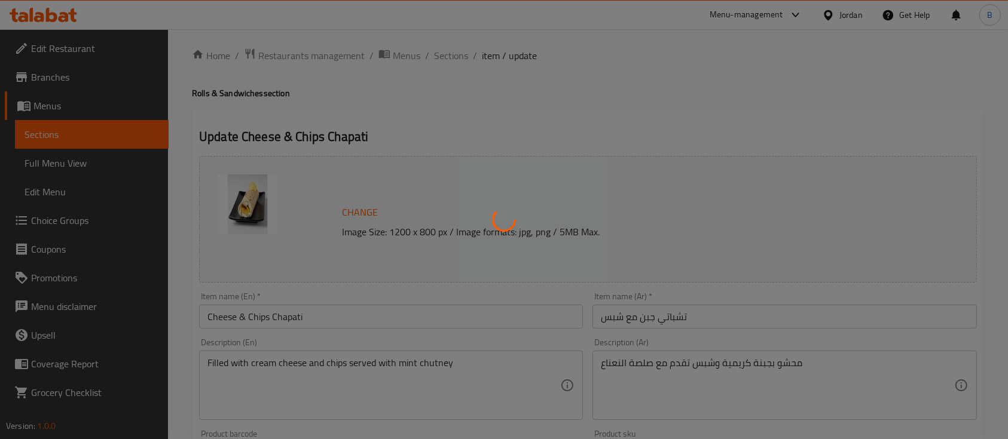
scroll to position [0, 0]
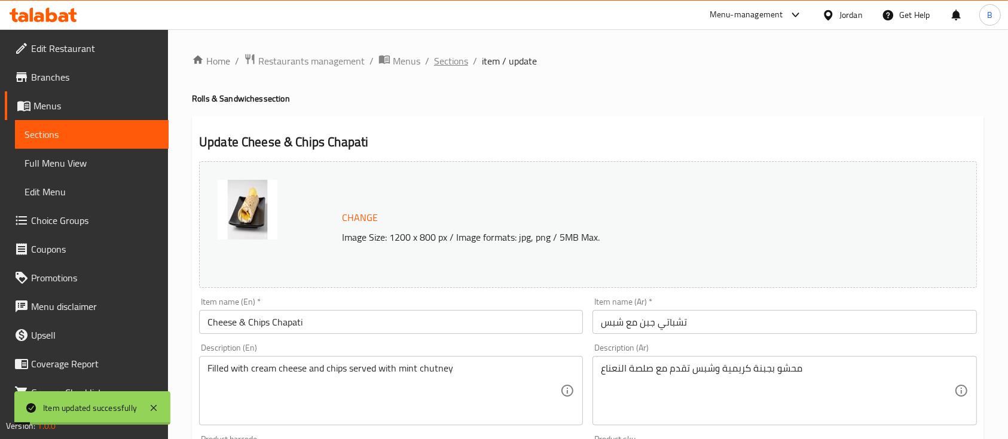
click at [459, 65] on span "Sections" at bounding box center [451, 61] width 34 height 14
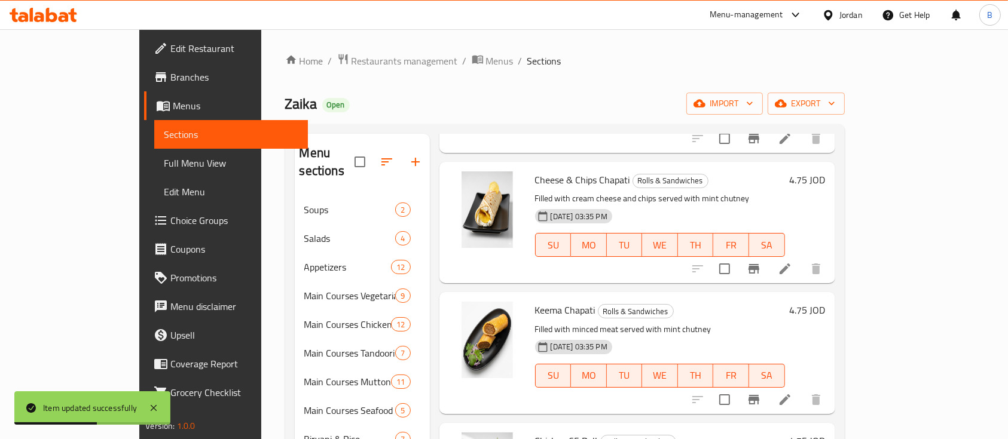
scroll to position [956, 0]
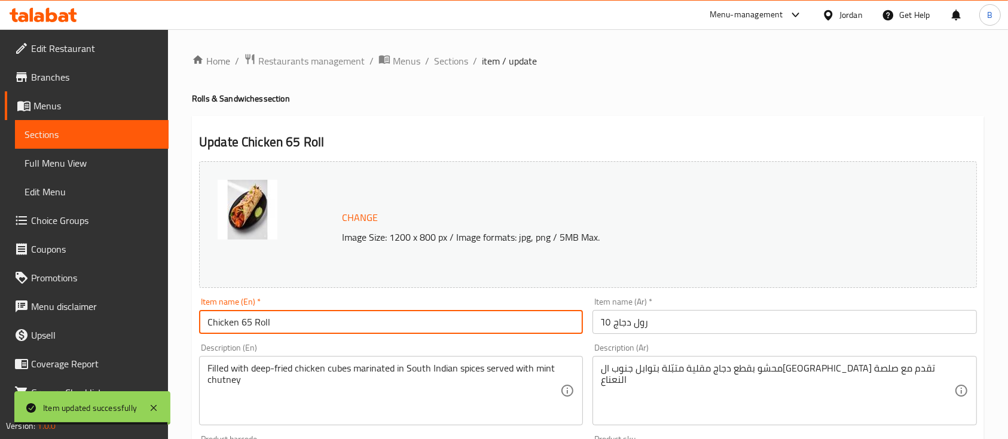
drag, startPoint x: 280, startPoint y: 322, endPoint x: 251, endPoint y: 326, distance: 29.0
click at [251, 326] on input "Chicken 65 Roll" at bounding box center [391, 322] width 384 height 24
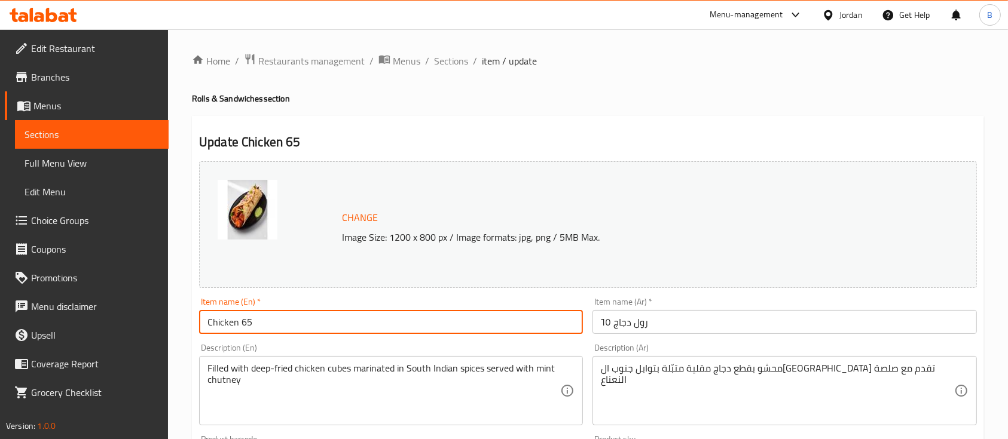
paste input "Chapati"
type input "Chicken 65 Chapati"
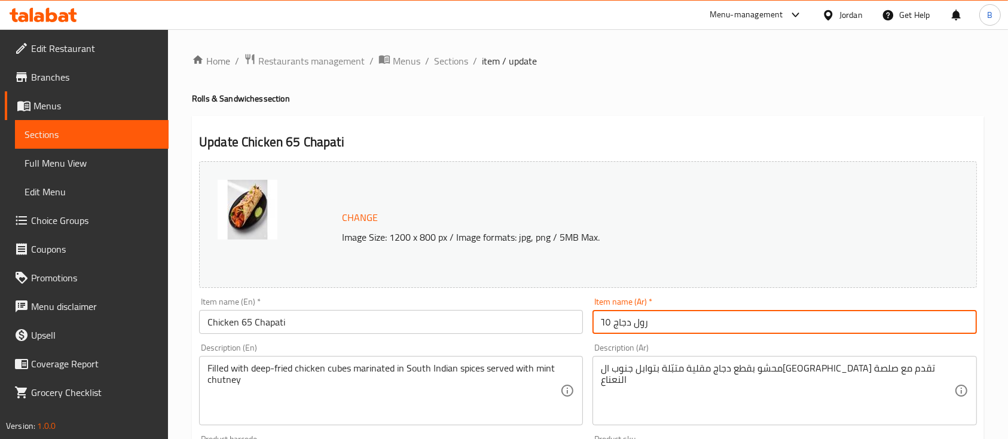
click at [641, 323] on input "رول دجاج ٦٥" at bounding box center [784, 322] width 384 height 24
drag, startPoint x: 649, startPoint y: 323, endPoint x: 635, endPoint y: 324, distance: 13.2
click at [635, 324] on input "رول دجاج ٦٥" at bounding box center [784, 322] width 384 height 24
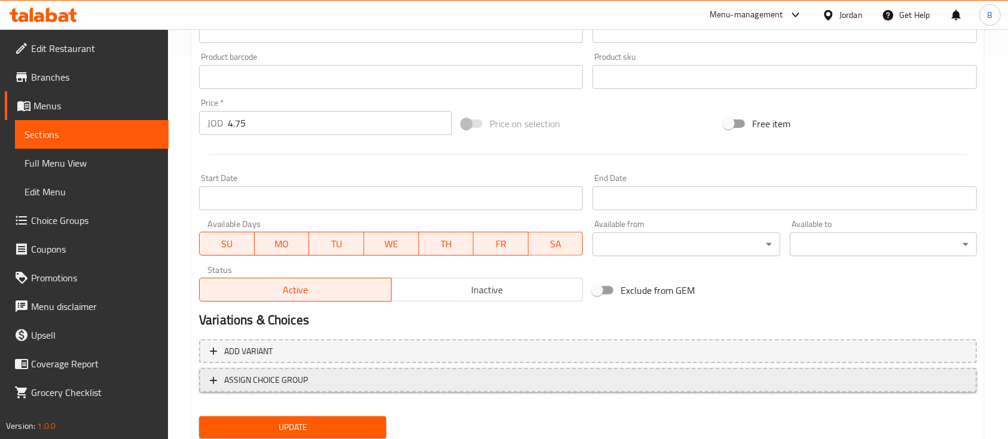
scroll to position [422, 0]
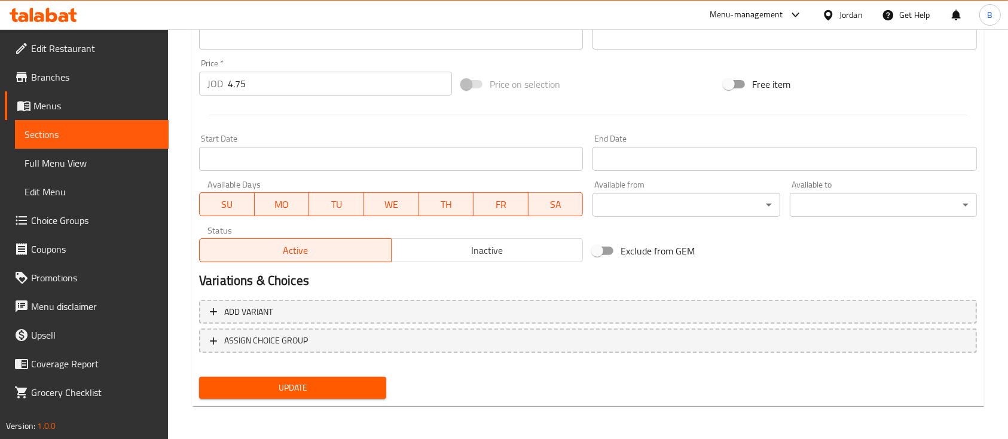
type input "تشباتي دجاج ٦٥"
click at [380, 385] on button "Update" at bounding box center [292, 388] width 187 height 22
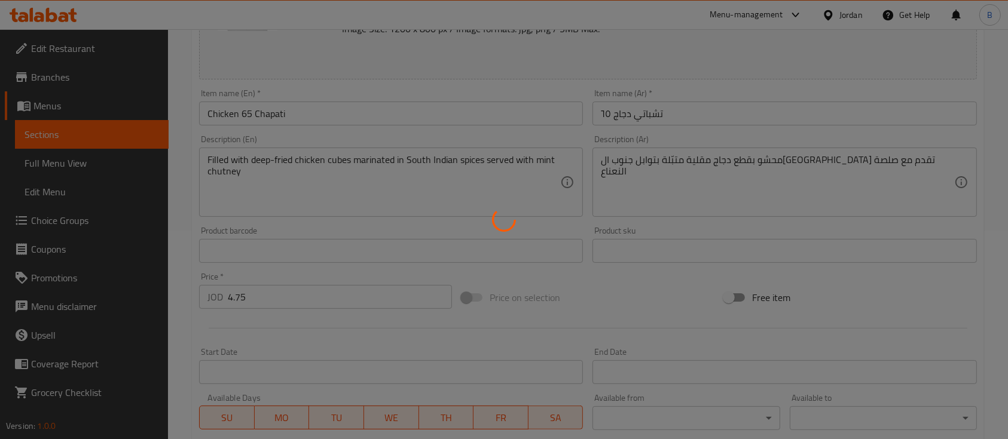
scroll to position [24, 0]
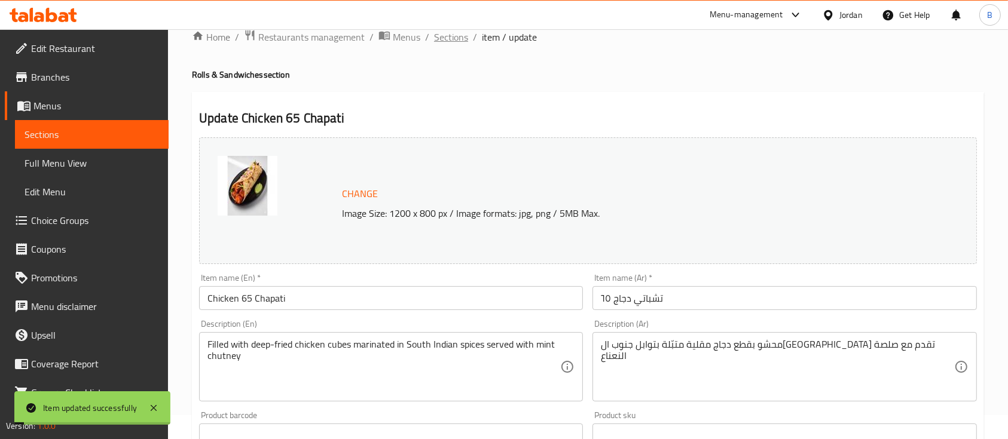
click at [446, 33] on span "Sections" at bounding box center [451, 37] width 34 height 14
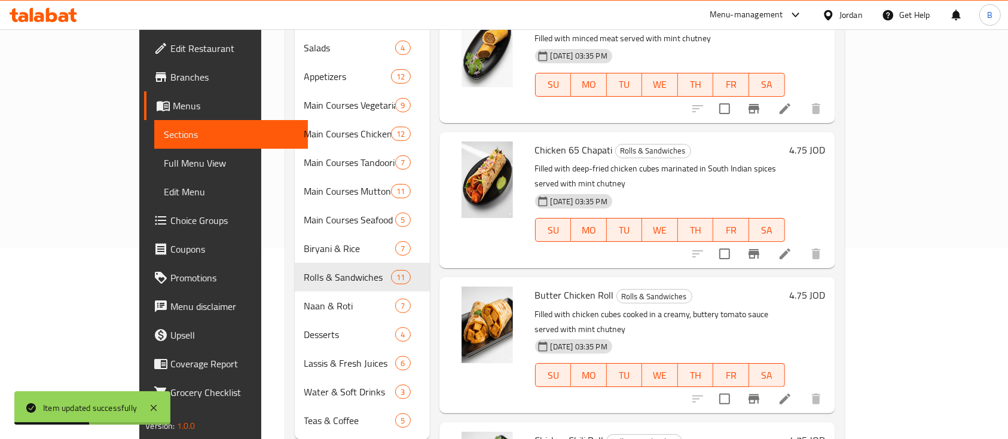
scroll to position [206, 0]
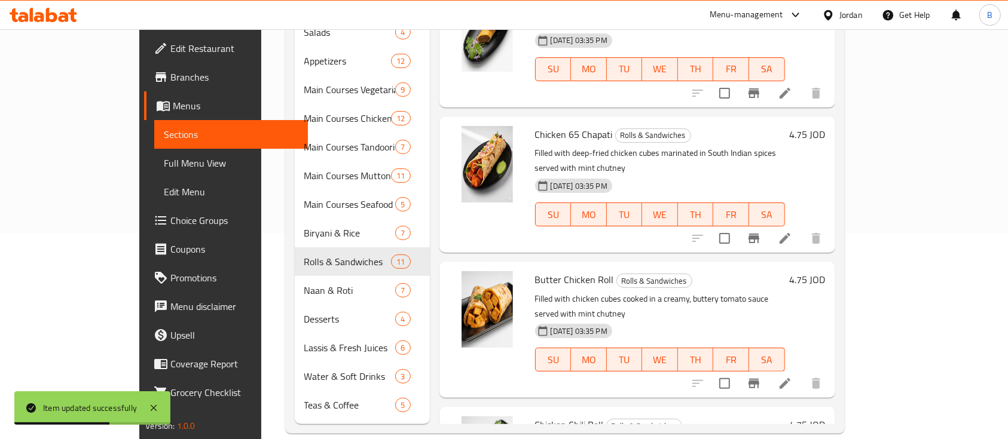
click at [802, 373] on li at bounding box center [784, 384] width 33 height 22
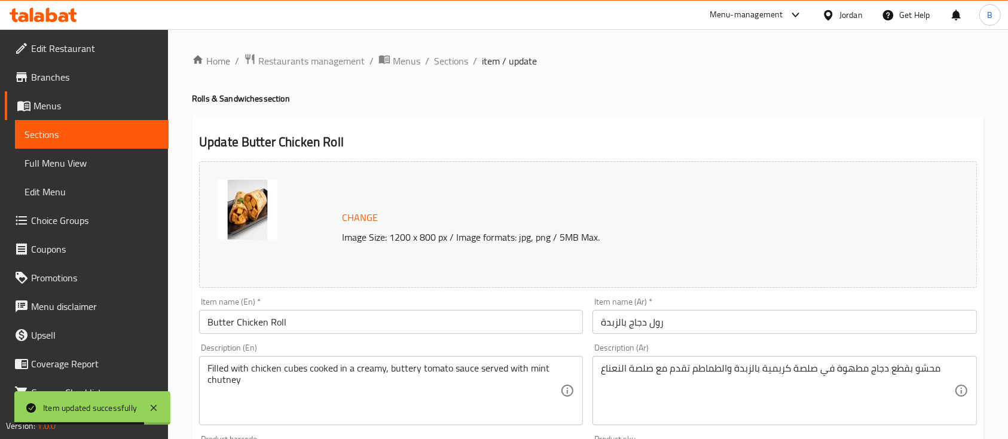
drag, startPoint x: 305, startPoint y: 309, endPoint x: 281, endPoint y: 313, distance: 24.9
click at [281, 313] on div "Item name (En)   * Butter Chicken Roll Item name (En) *" at bounding box center [391, 316] width 384 height 36
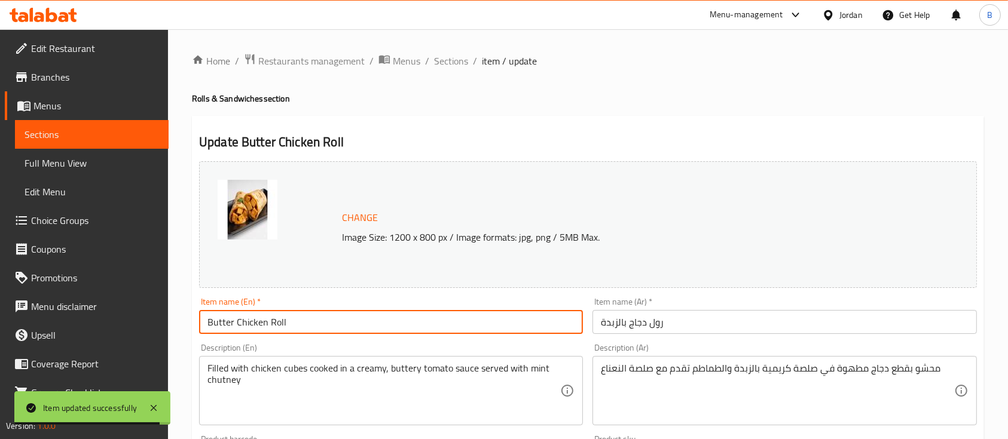
drag, startPoint x: 287, startPoint y: 317, endPoint x: 270, endPoint y: 318, distance: 16.7
click at [270, 318] on input "Butter Chicken Roll" at bounding box center [391, 322] width 384 height 24
paste input "Chapati"
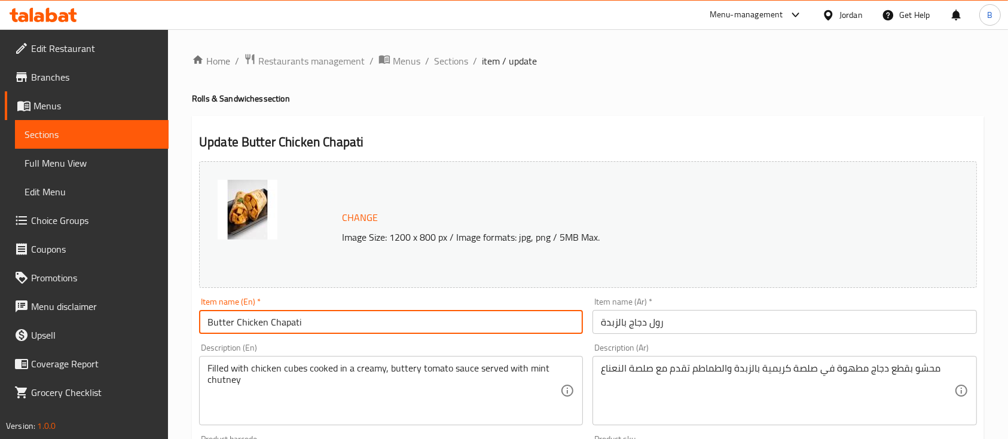
type input "Butter Chicken Chapati"
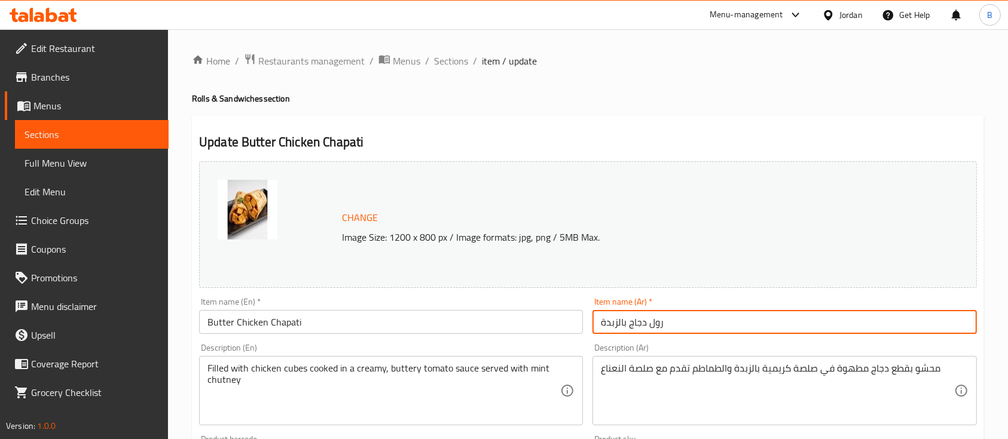
drag, startPoint x: 665, startPoint y: 325, endPoint x: 650, endPoint y: 326, distance: 15.0
click at [650, 326] on input "رول دجاج بالزبدة" at bounding box center [784, 322] width 384 height 24
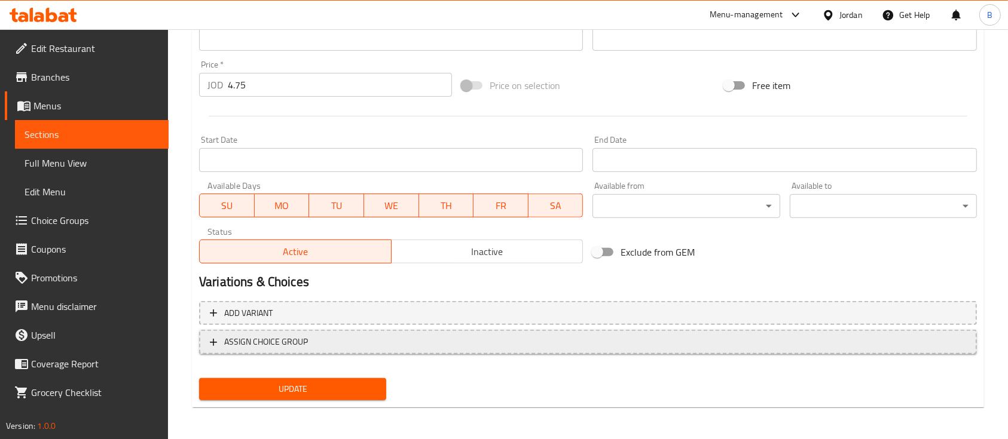
scroll to position [422, 0]
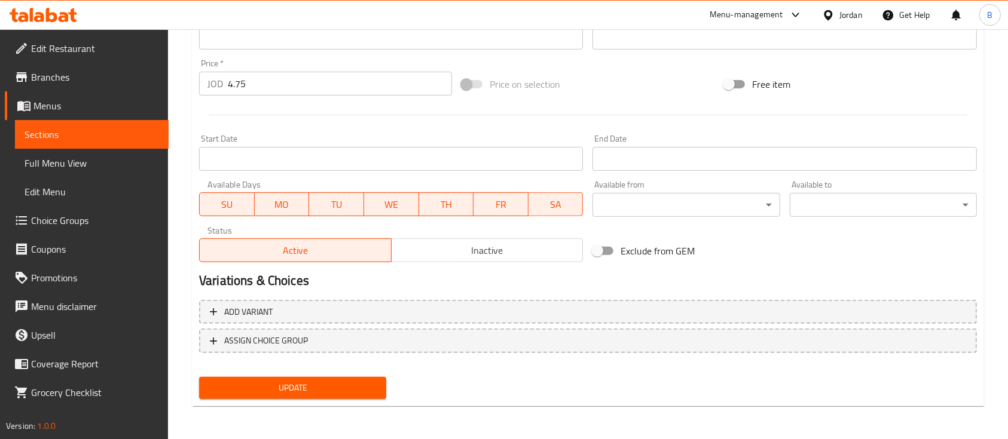
type input "تشباتي دجاج بالزبدة"
click at [296, 377] on button "Update" at bounding box center [292, 388] width 187 height 22
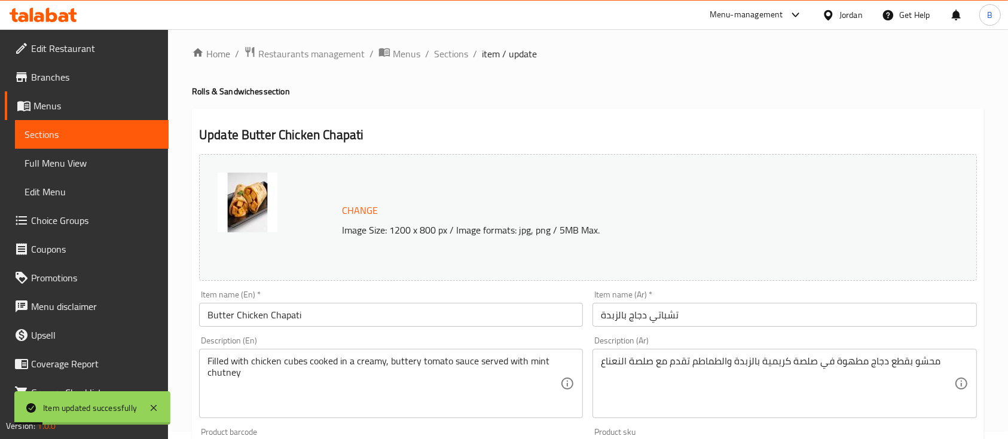
scroll to position [0, 0]
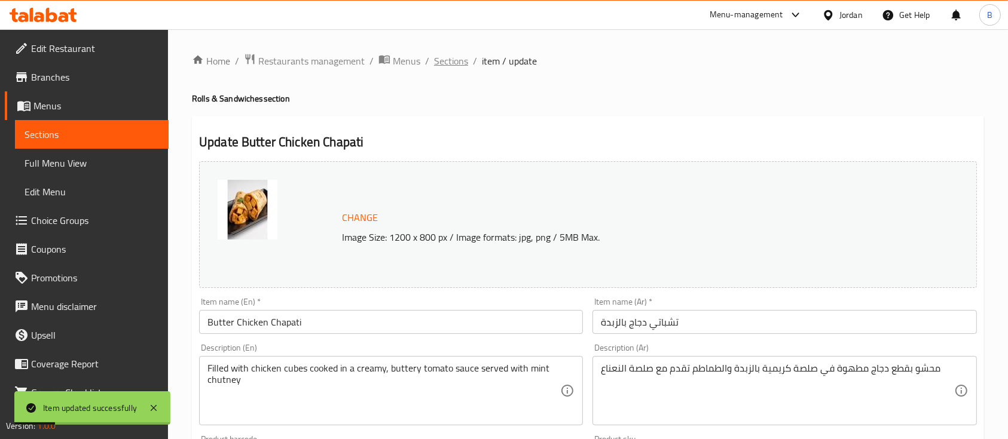
click at [454, 56] on span "Sections" at bounding box center [451, 61] width 34 height 14
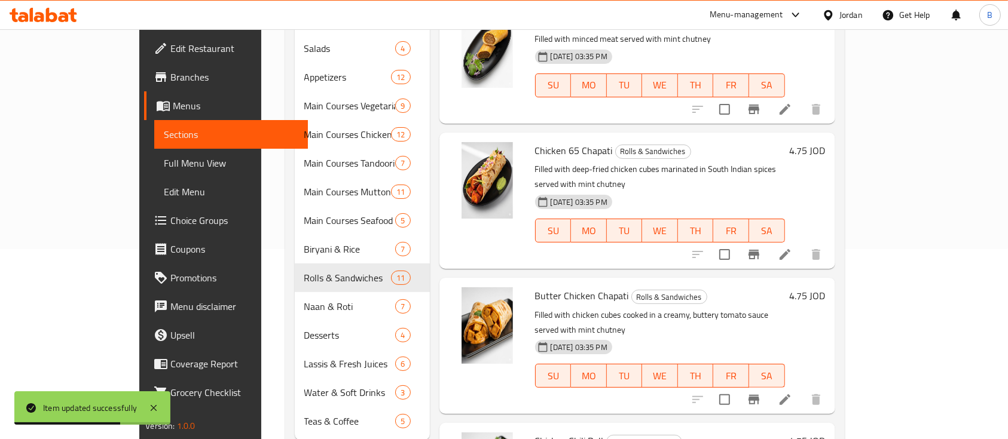
scroll to position [206, 0]
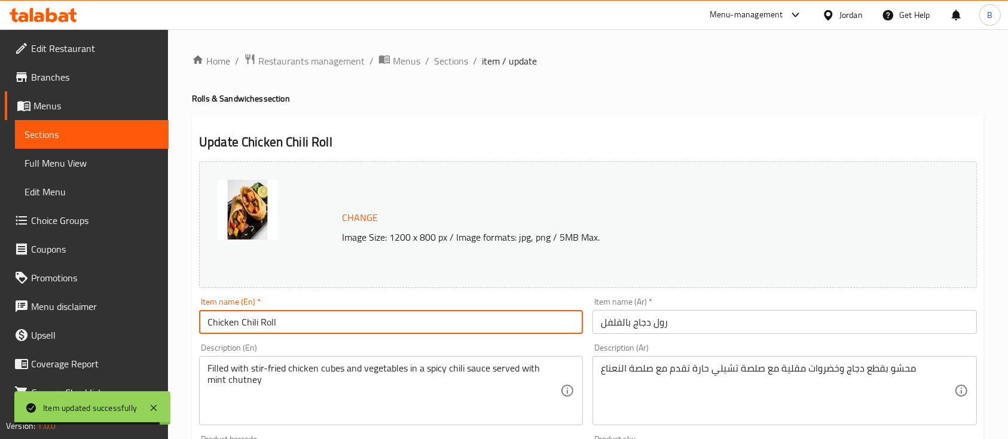
drag, startPoint x: 296, startPoint y: 328, endPoint x: 259, endPoint y: 327, distance: 37.1
click at [259, 327] on input "Chicken Chili Roll" at bounding box center [391, 322] width 384 height 24
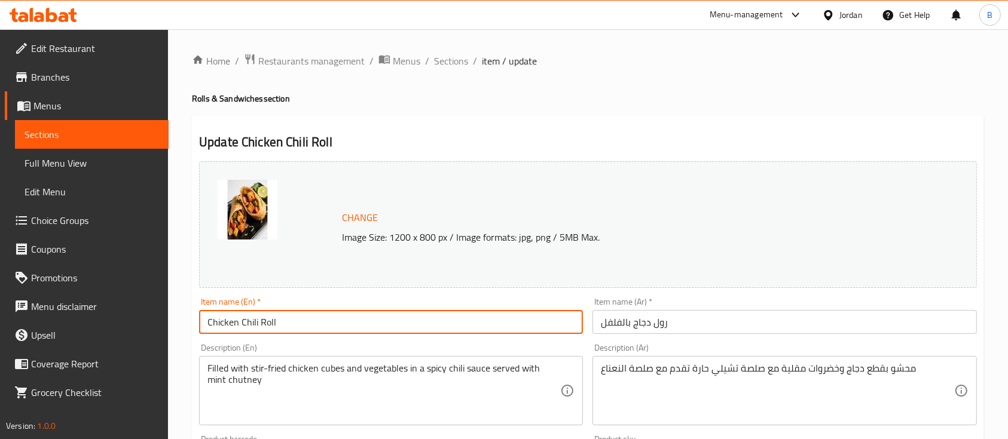
paste input "Chapati"
type input "Chicken Chili Chapati"
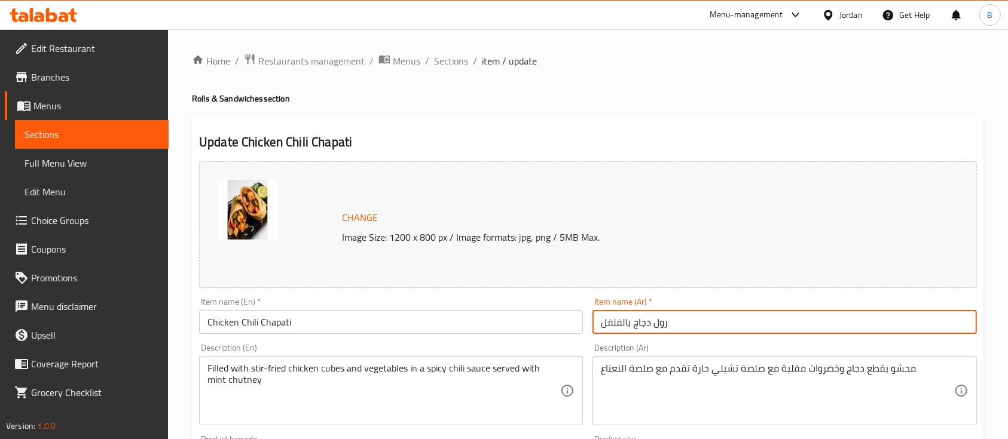
drag, startPoint x: 663, startPoint y: 327, endPoint x: 653, endPoint y: 326, distance: 9.6
click at [653, 326] on input "رول دجاج بالفلفل" at bounding box center [784, 322] width 384 height 24
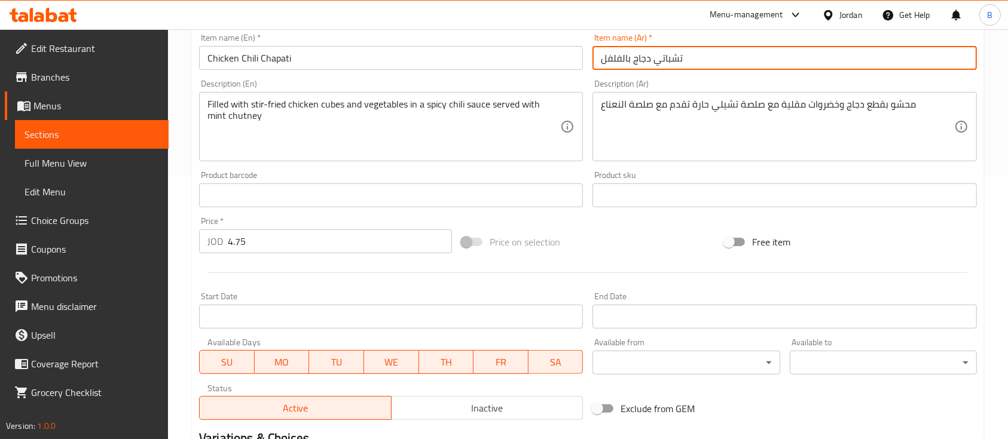
scroll to position [422, 0]
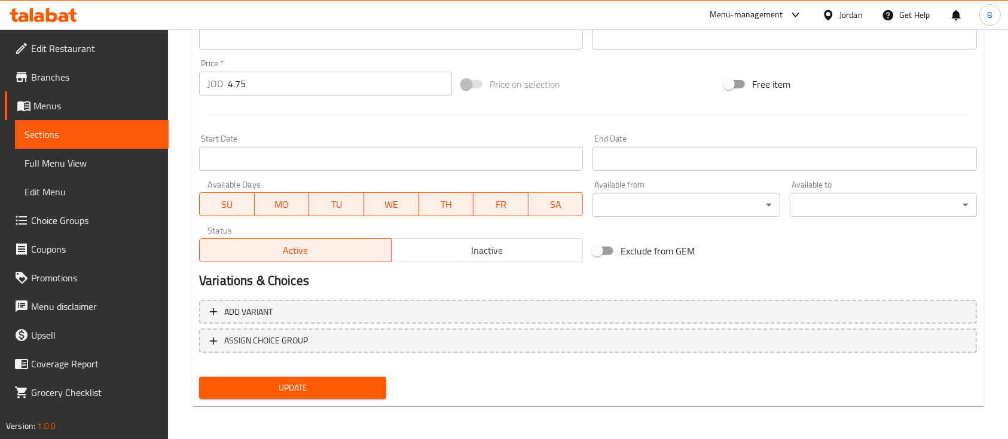
type input "تشباتي دجاج بالفلفل"
click at [337, 393] on span "Update" at bounding box center [293, 388] width 168 height 15
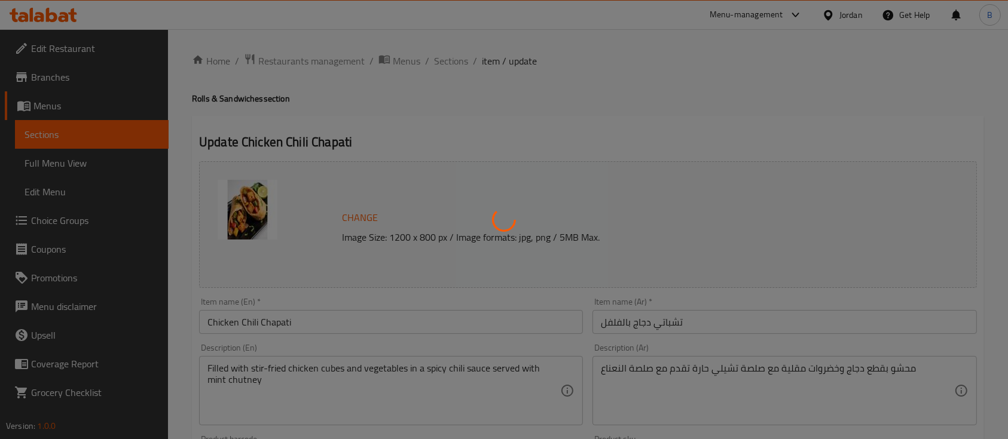
scroll to position [0, 0]
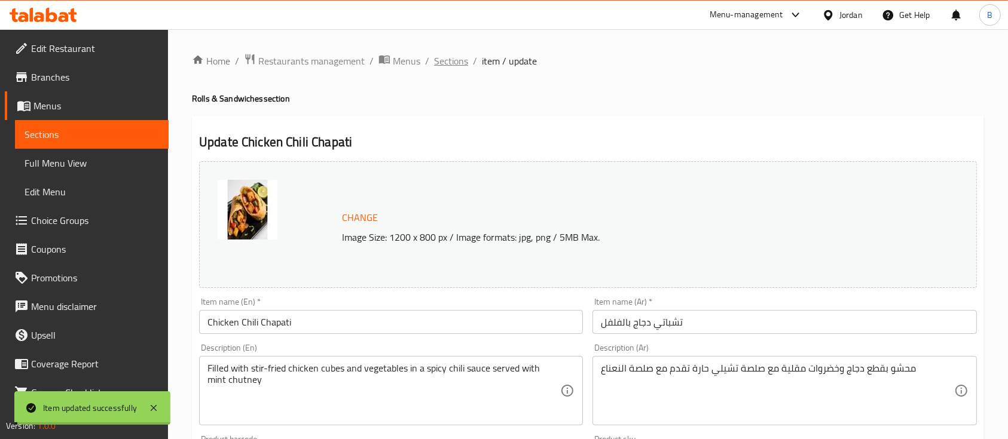
click at [445, 56] on span "Sections" at bounding box center [451, 61] width 34 height 14
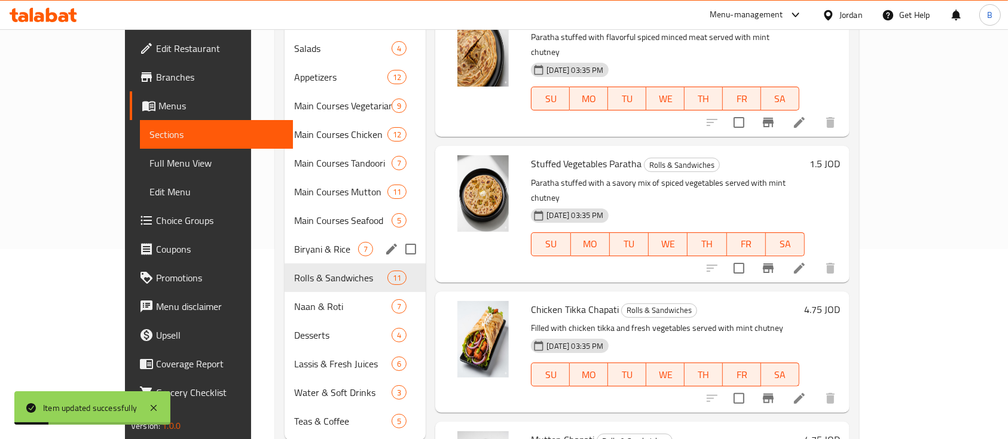
scroll to position [206, 0]
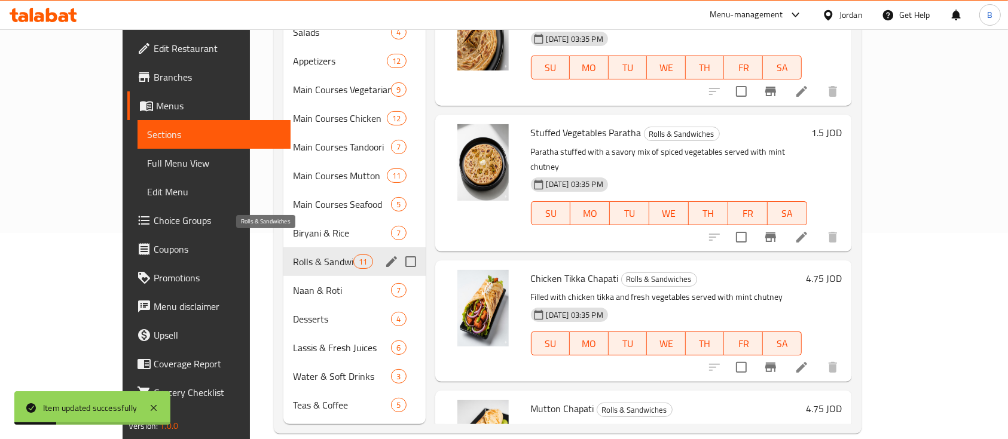
click at [296, 255] on span "Rolls & Sandwiches" at bounding box center [323, 262] width 60 height 14
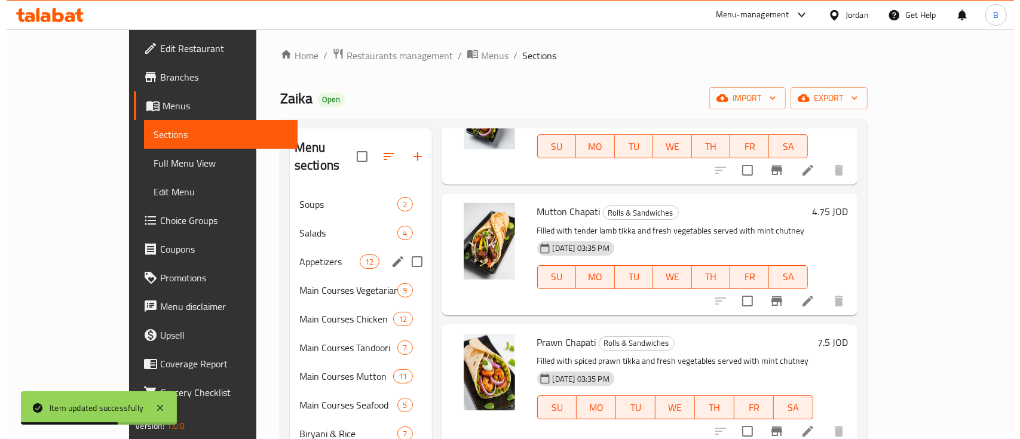
scroll to position [0, 0]
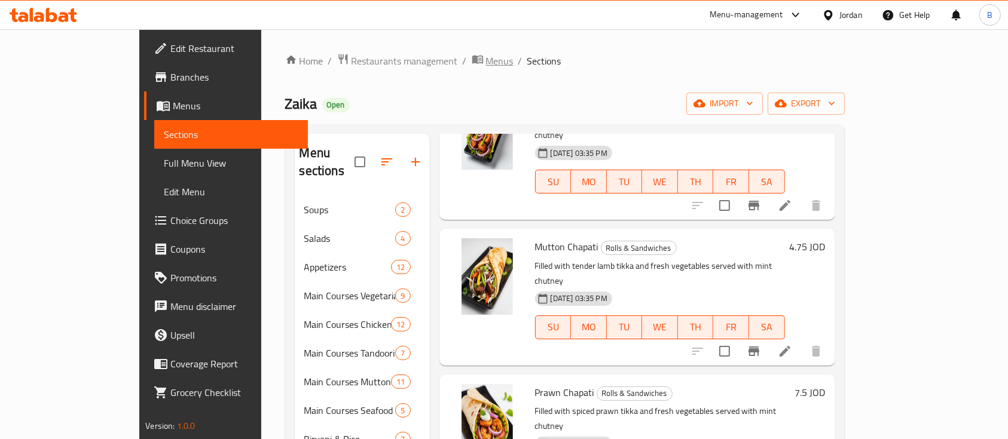
click at [486, 68] on span "Menus" at bounding box center [499, 61] width 27 height 14
